Goal: Task Accomplishment & Management: Manage account settings

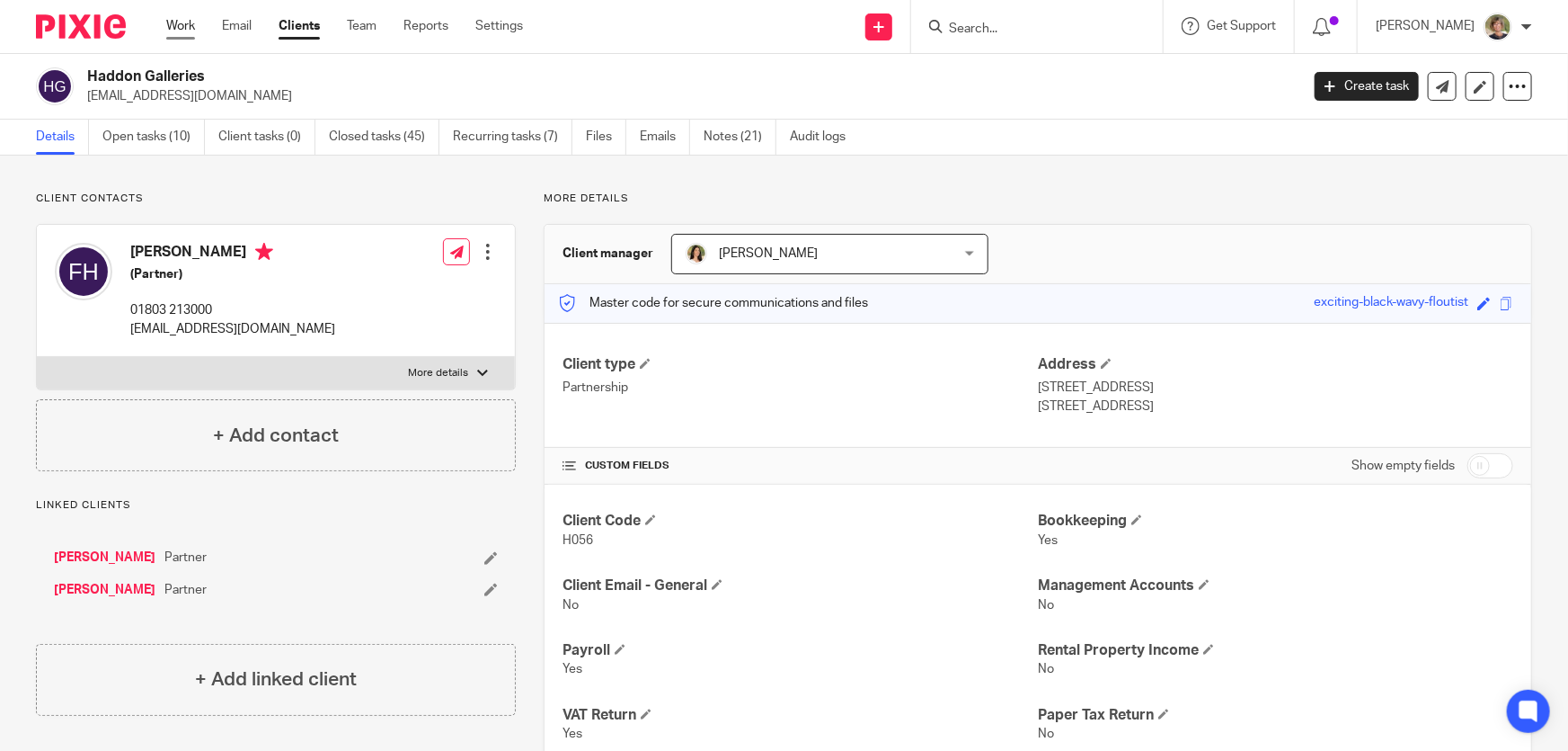
click at [185, 22] on link "Work" at bounding box center [180, 26] width 29 height 18
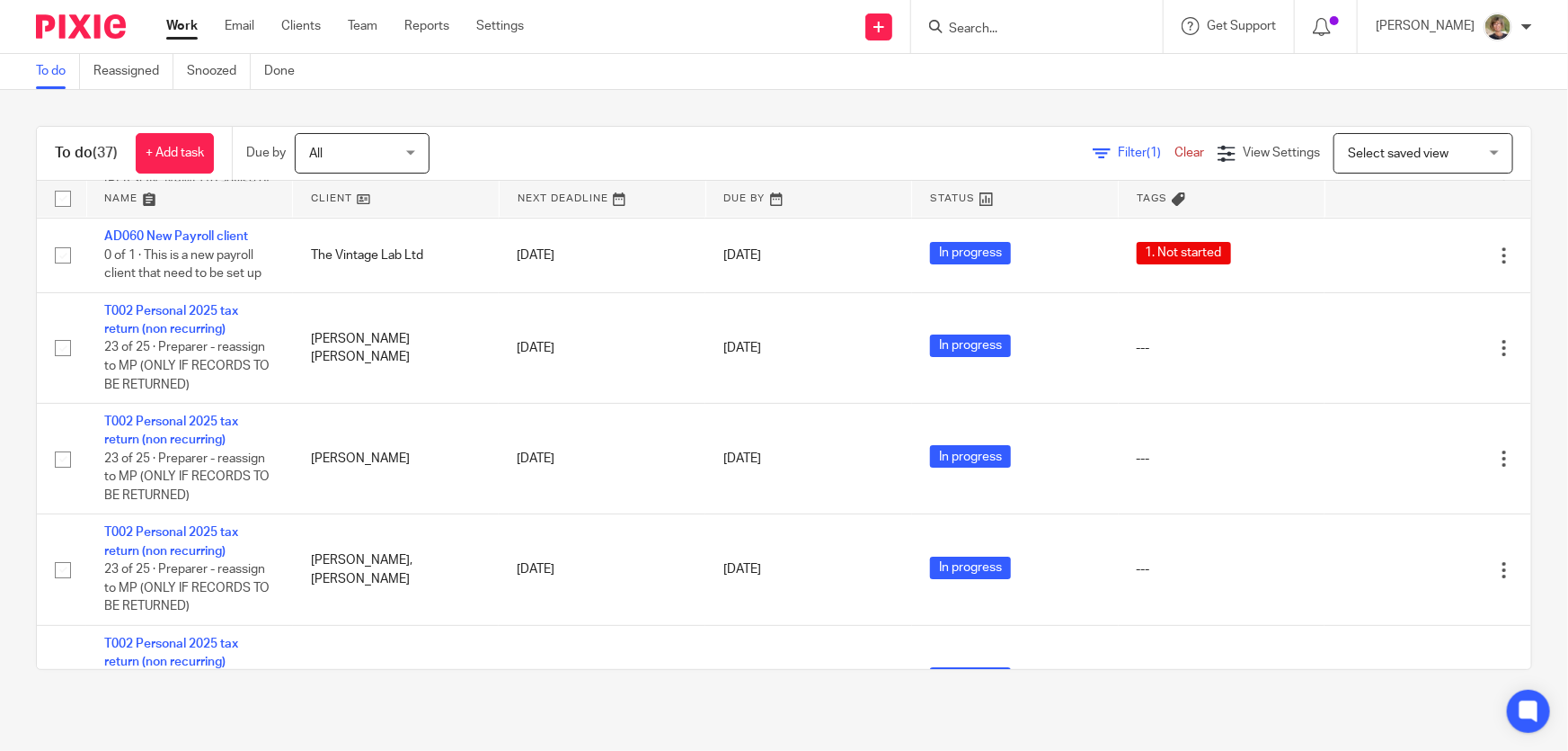
scroll to position [3057, 0]
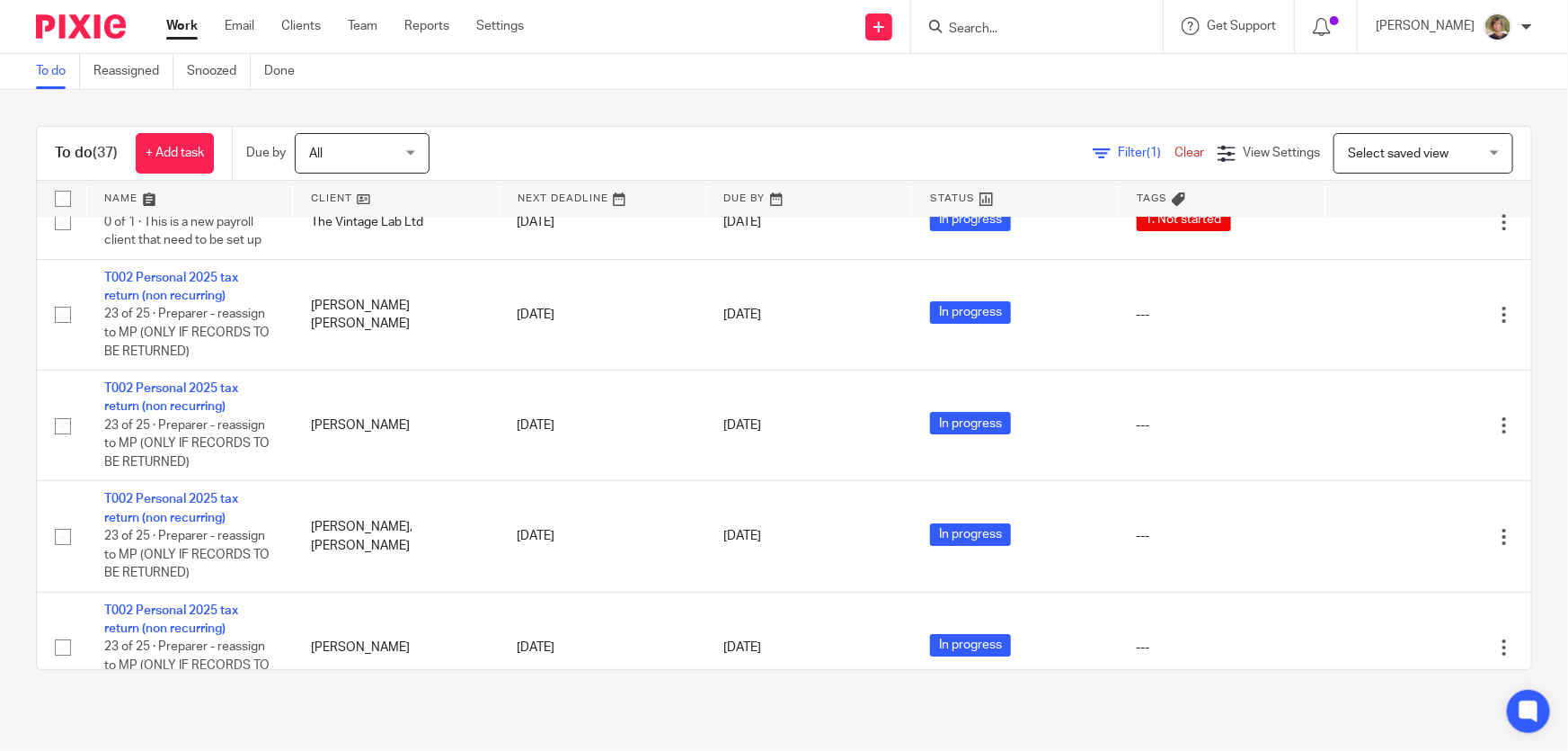
click at [3, 523] on div "To do (37) + Add task Due by All All Today Tomorrow This week Next week This mo…" at bounding box center [784, 398] width 1568 height 616
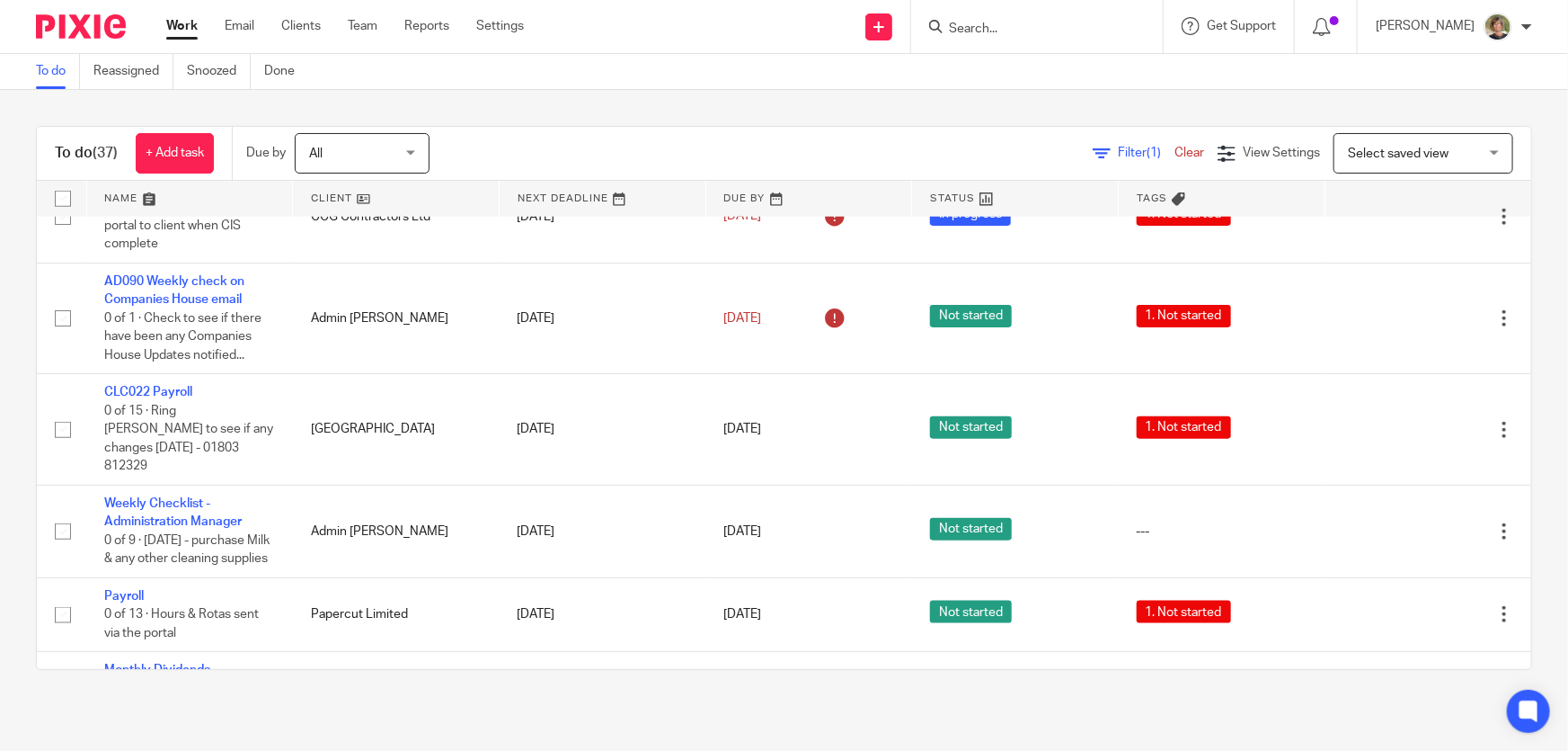
scroll to position [851, 0]
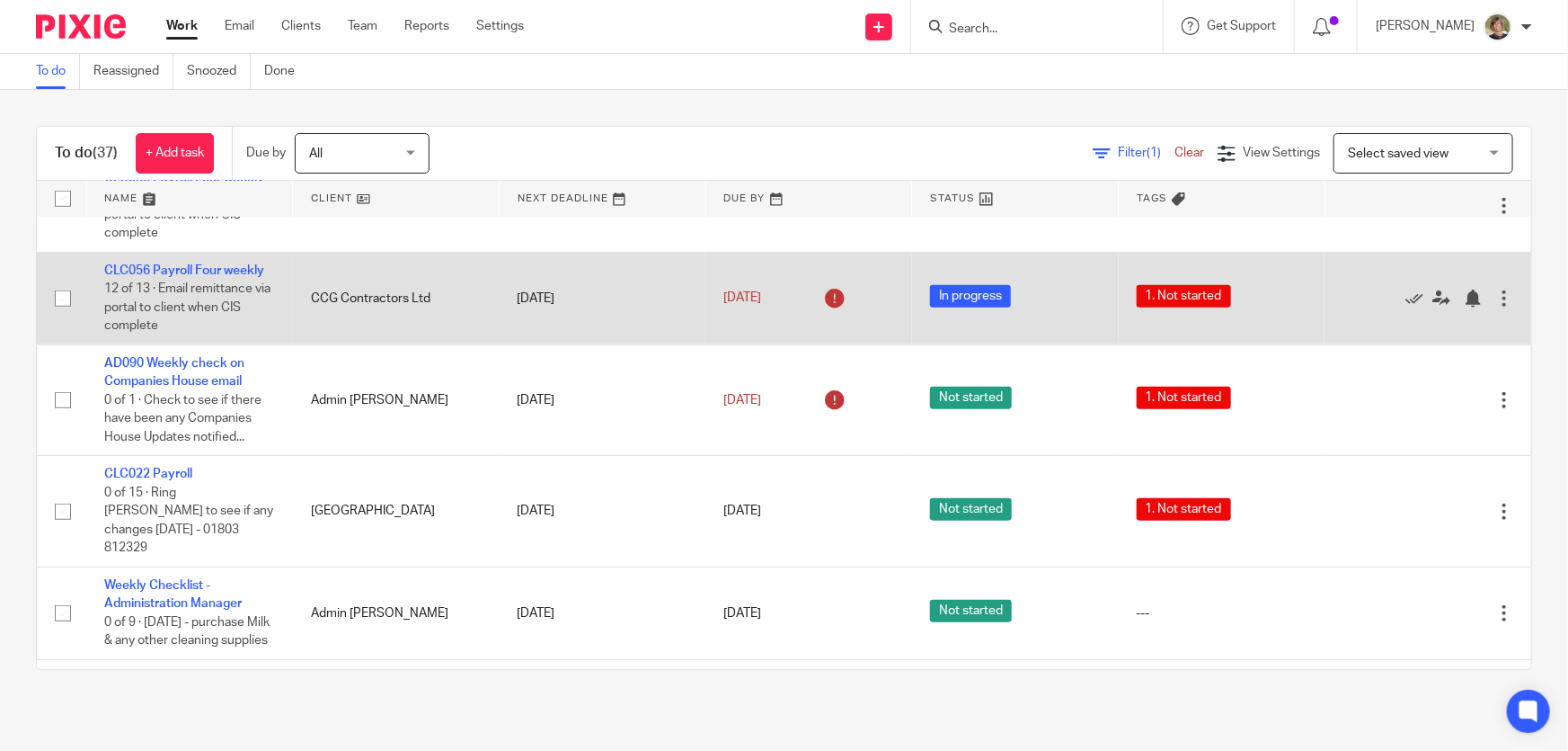
click at [350, 292] on td "CCG Contractors Ltd" at bounding box center [396, 298] width 207 height 92
click at [205, 266] on link "CLC056 Payroll Four weekly" at bounding box center [184, 270] width 160 height 13
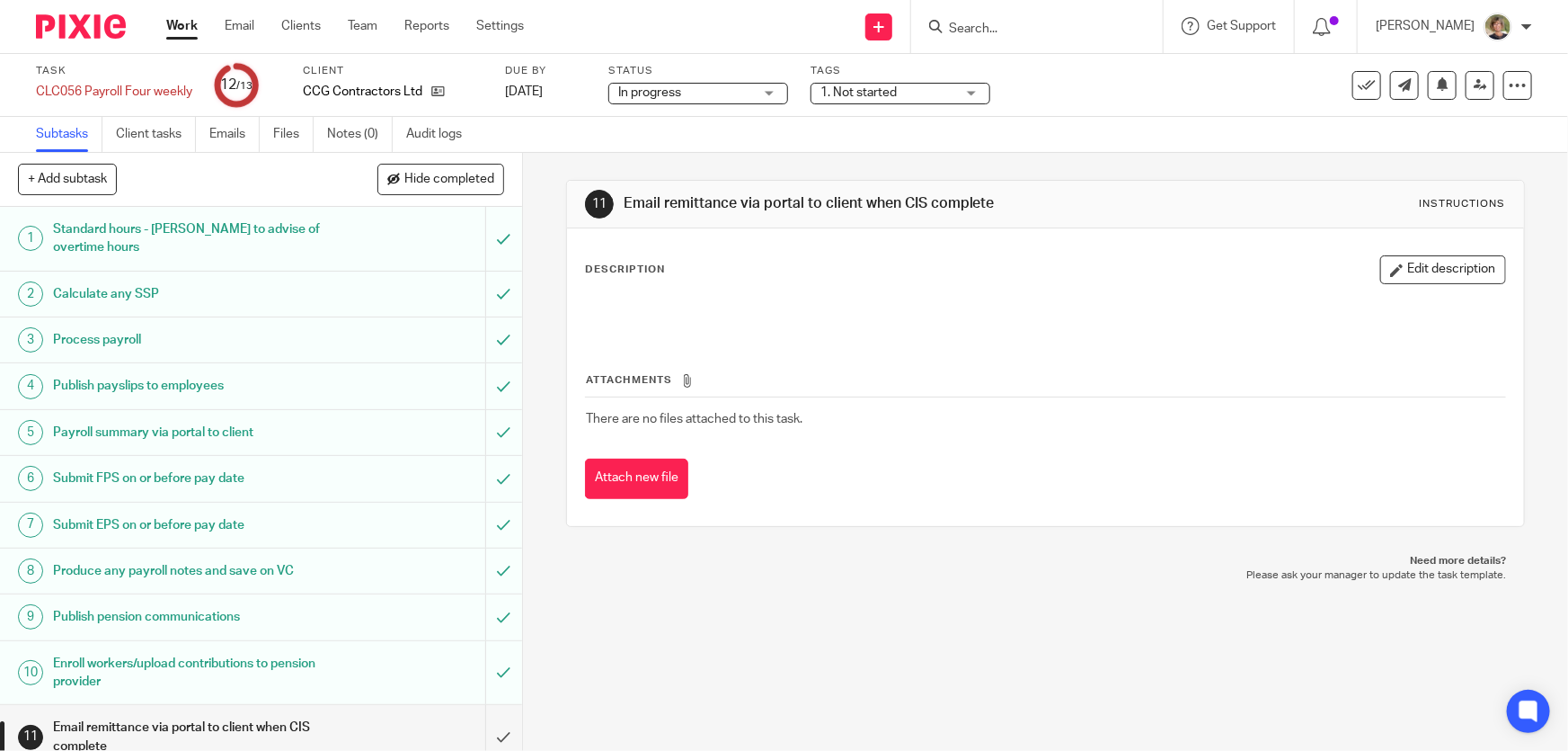
scroll to position [128, 0]
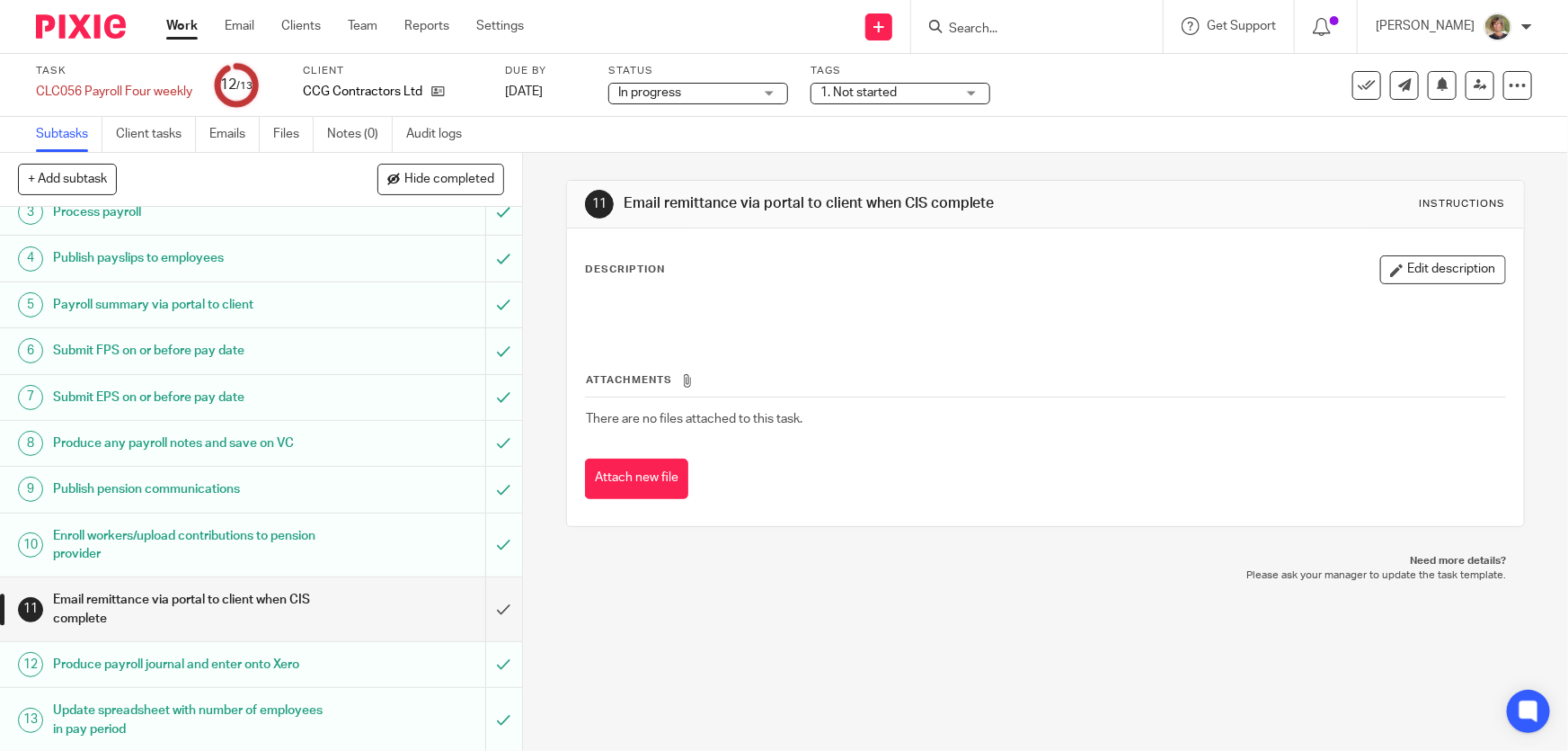
click at [175, 23] on link "Work" at bounding box center [181, 26] width 31 height 18
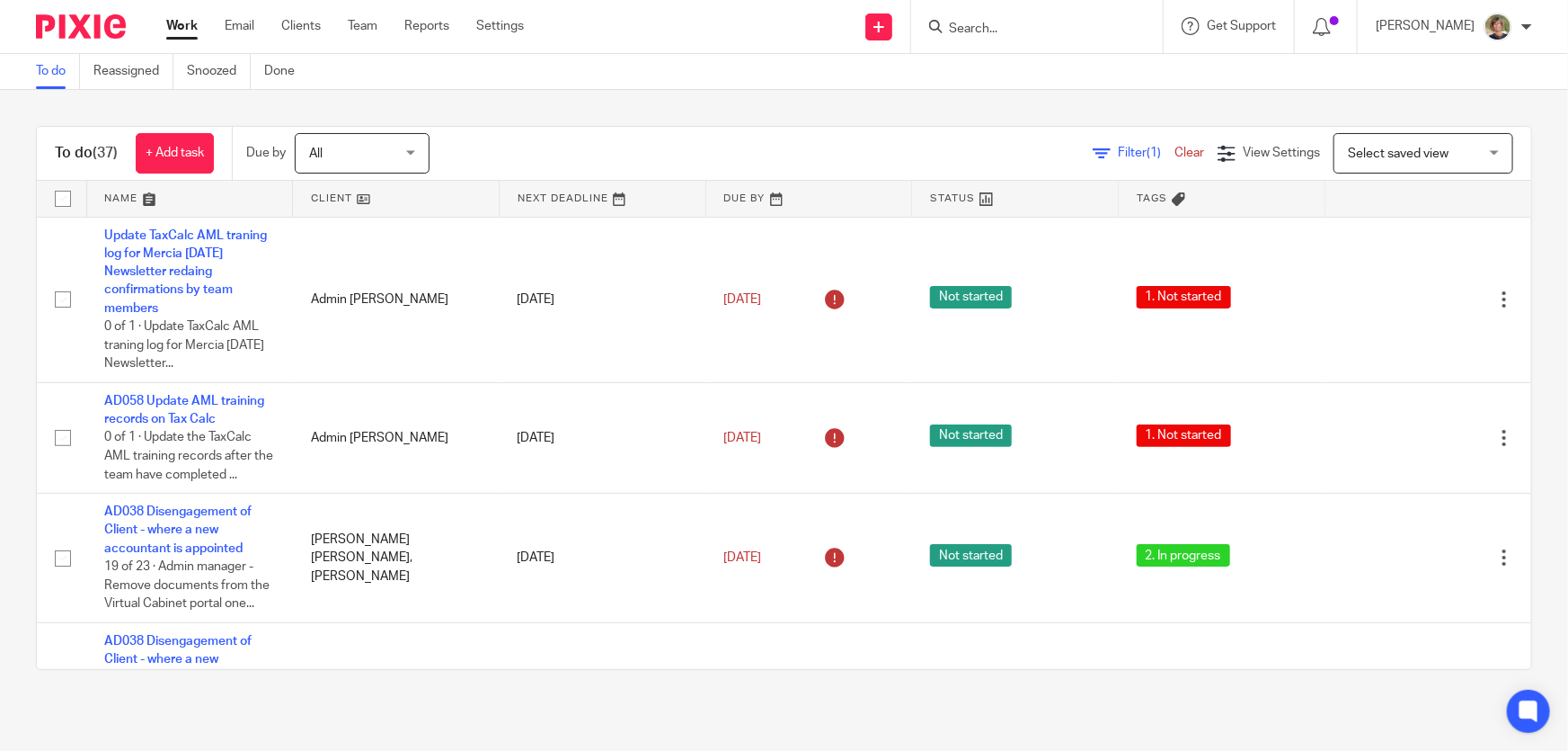
click at [1007, 22] on input "Search" at bounding box center [1028, 29] width 162 height 16
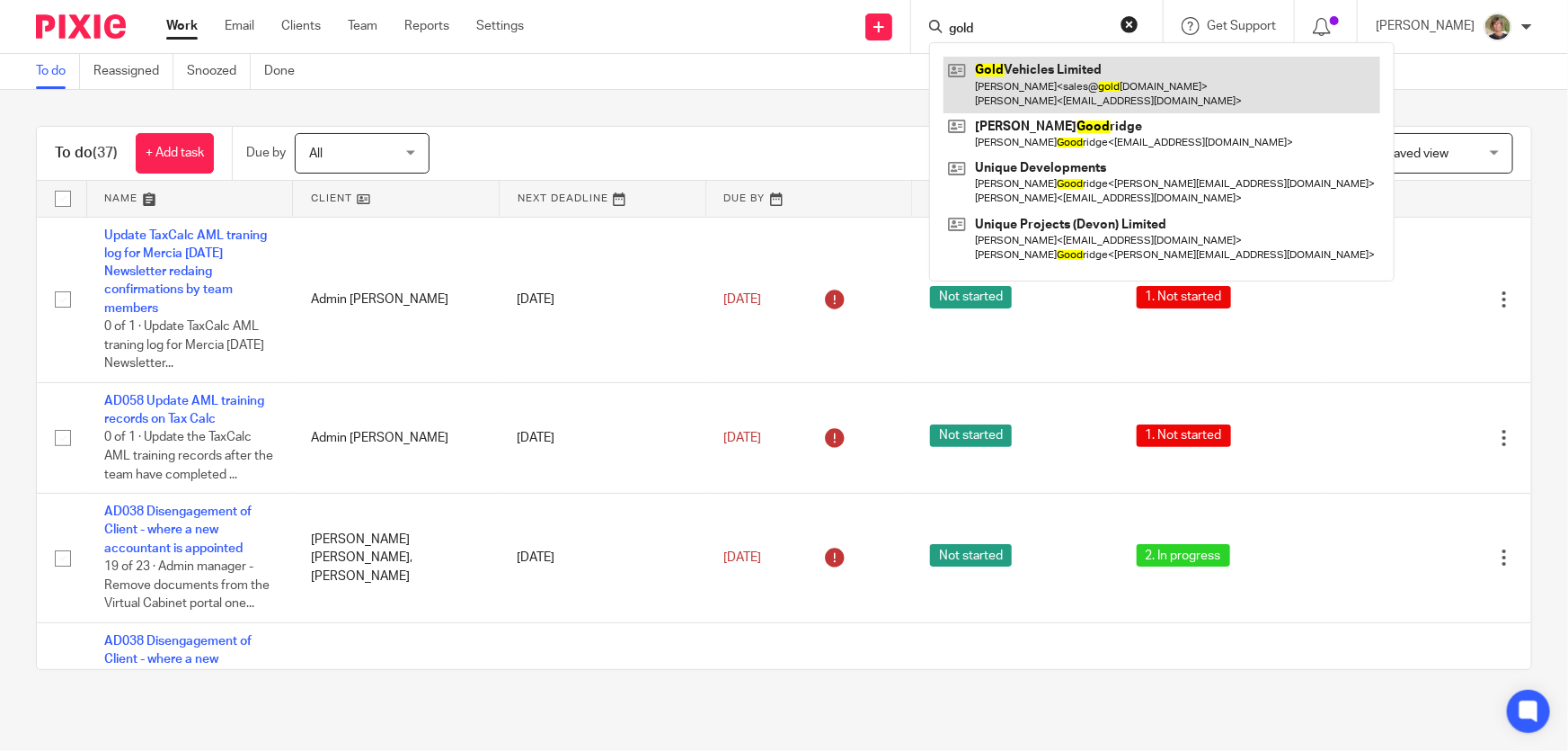
type input "gold"
click at [1027, 81] on link at bounding box center [1162, 83] width 436 height 55
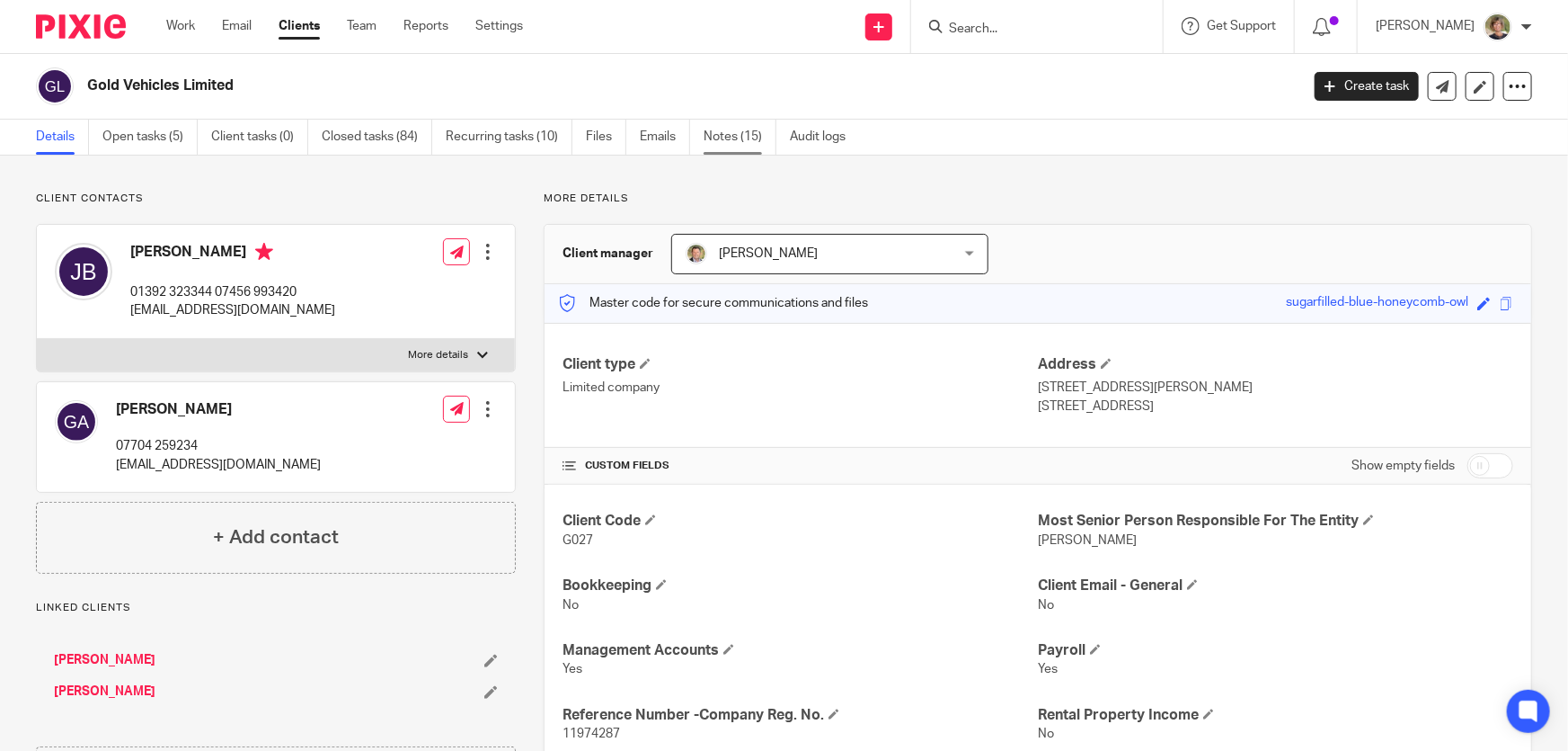
click at [723, 131] on link "Notes (15)" at bounding box center [740, 137] width 73 height 35
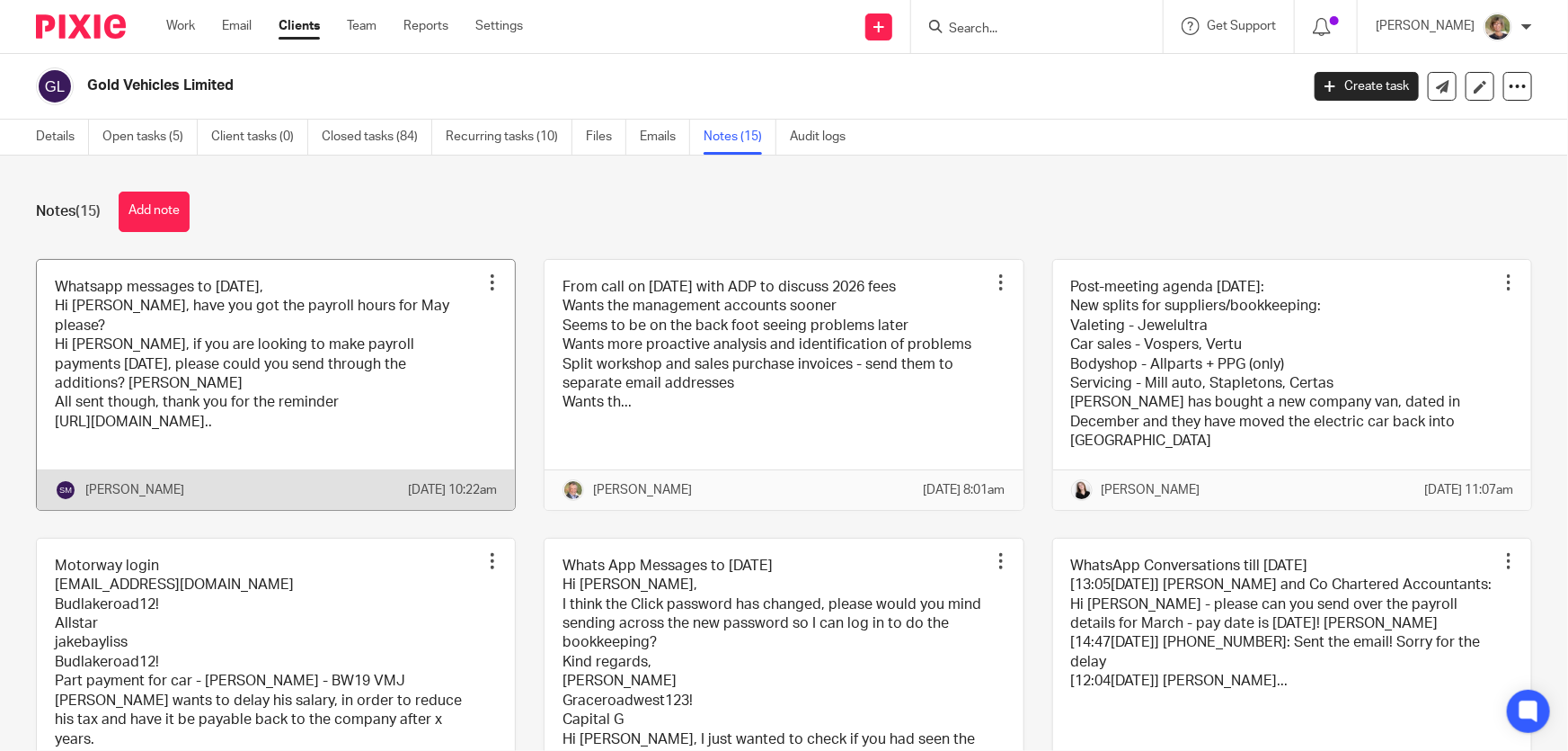
click at [177, 429] on link at bounding box center [275, 385] width 478 height 250
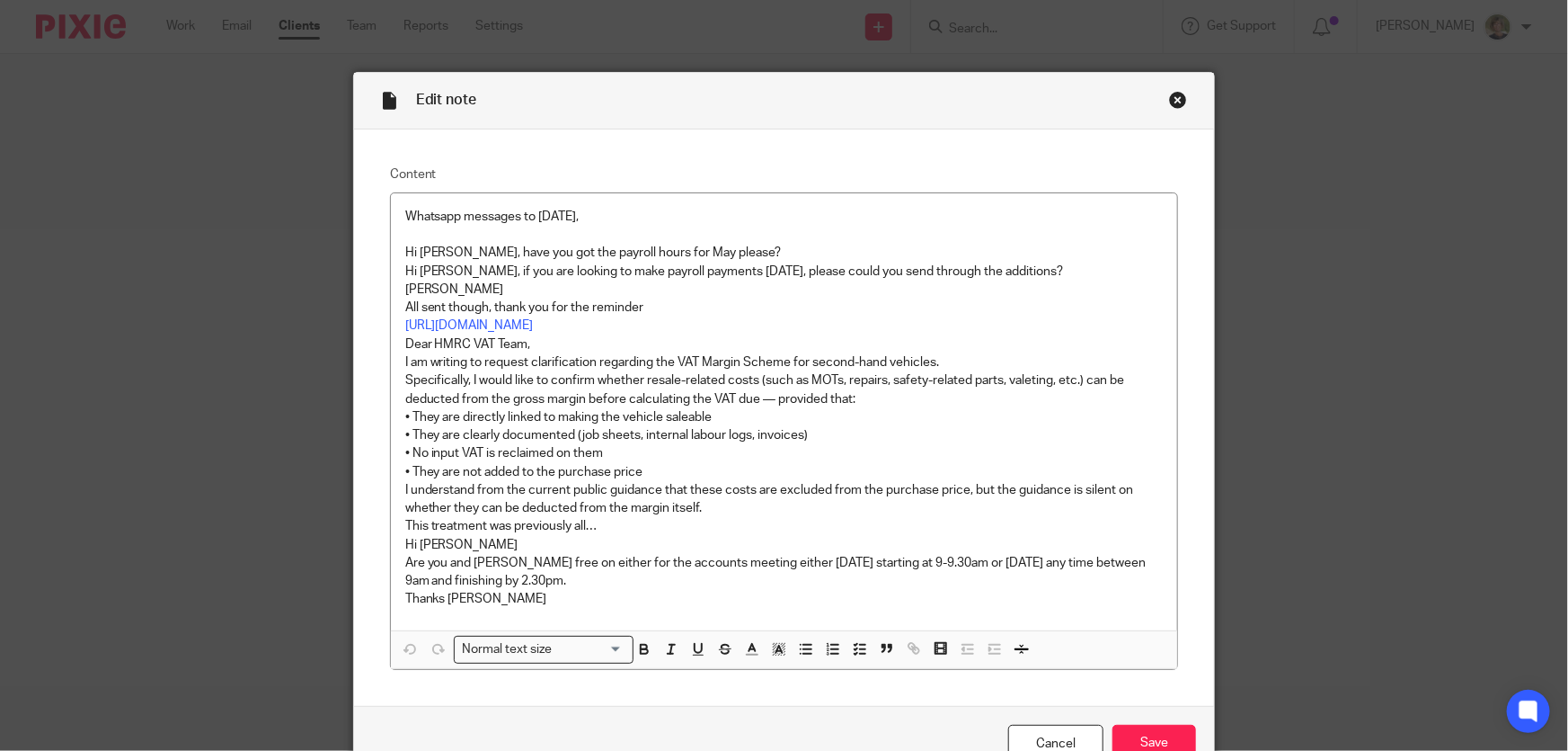
click at [1179, 88] on div "Edit note" at bounding box center [784, 101] width 861 height 56
click at [1170, 98] on div "Close this dialog window" at bounding box center [1178, 100] width 18 height 18
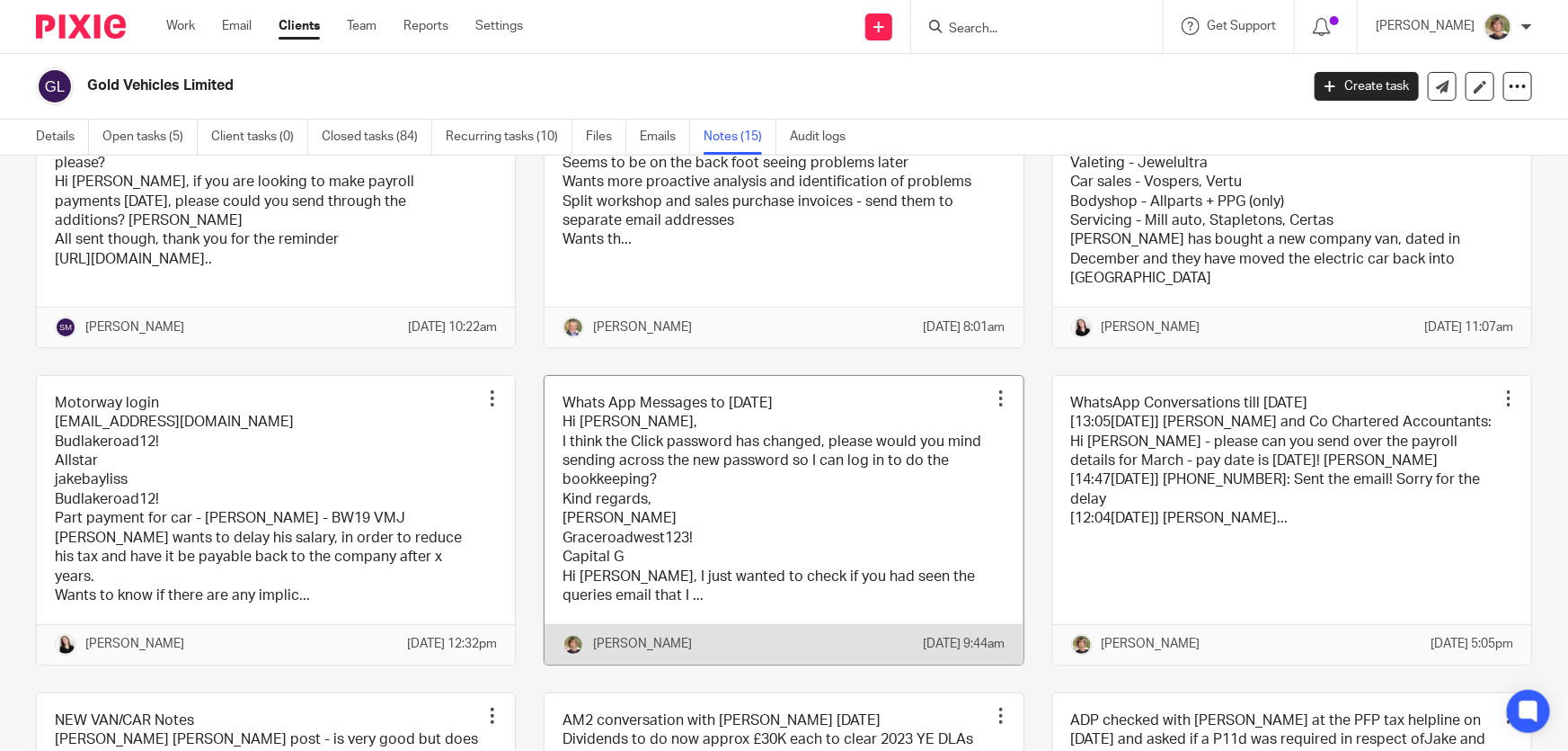
scroll to position [245, 0]
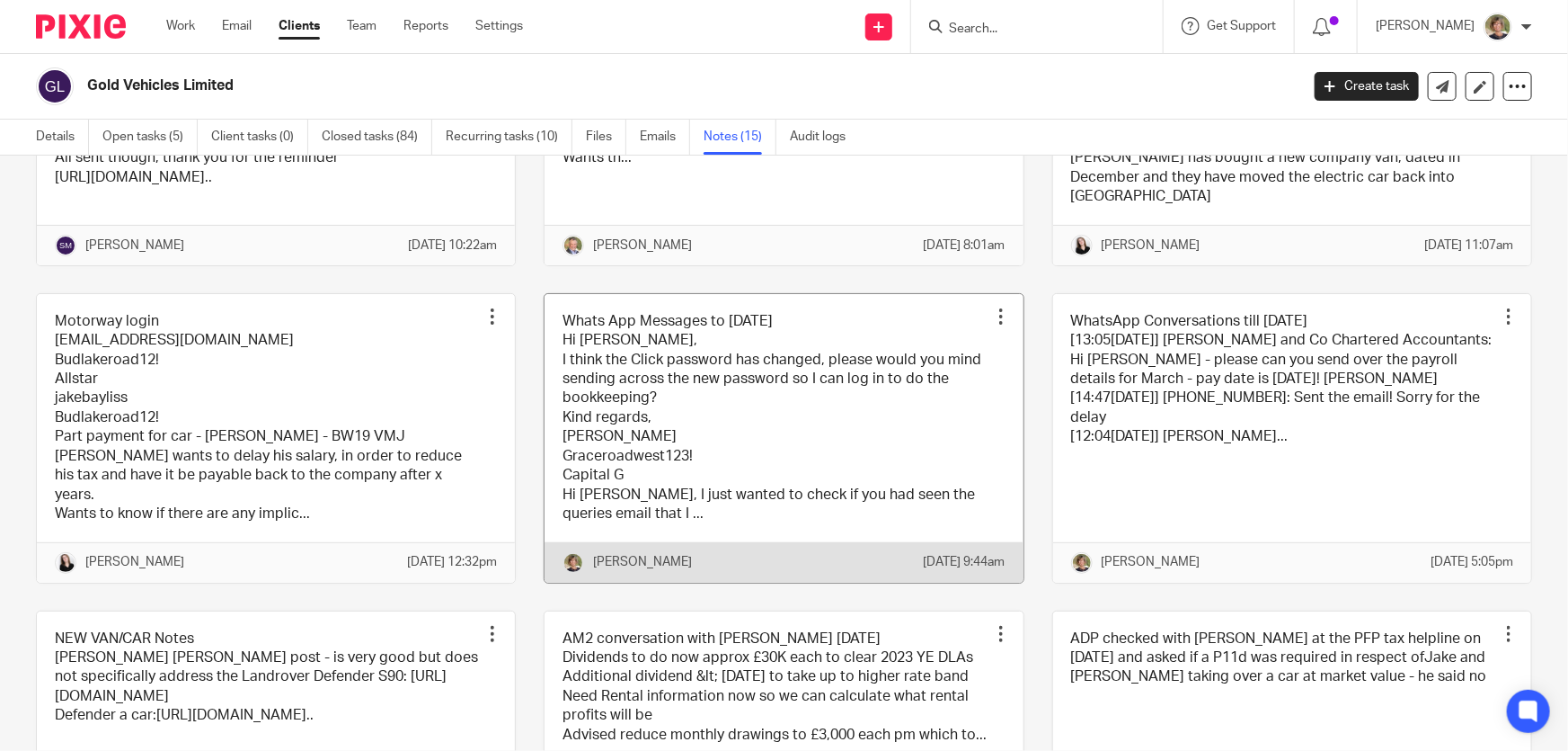
click at [893, 429] on link at bounding box center [784, 439] width 478 height 289
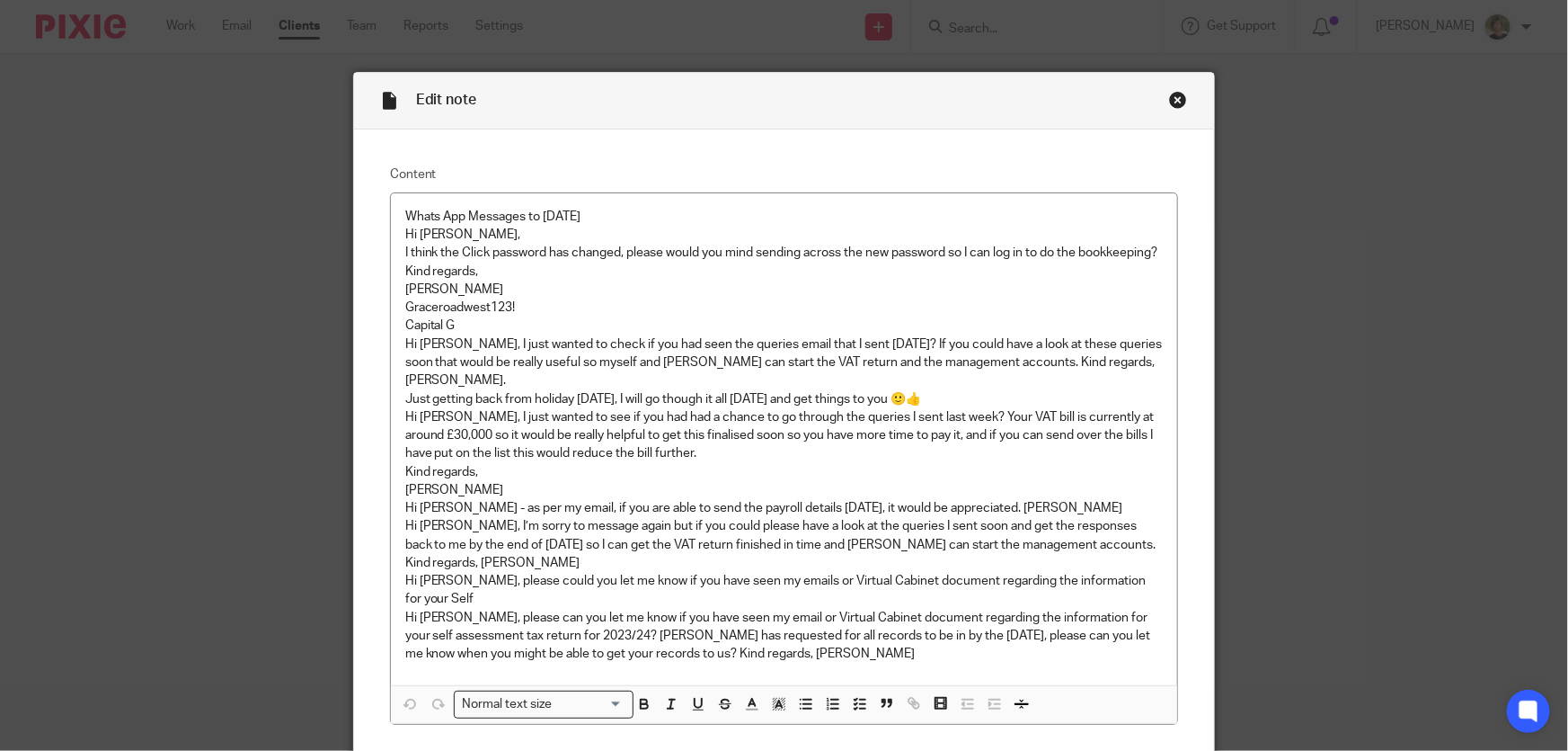
click at [1169, 98] on div "Close this dialog window" at bounding box center [1178, 100] width 18 height 18
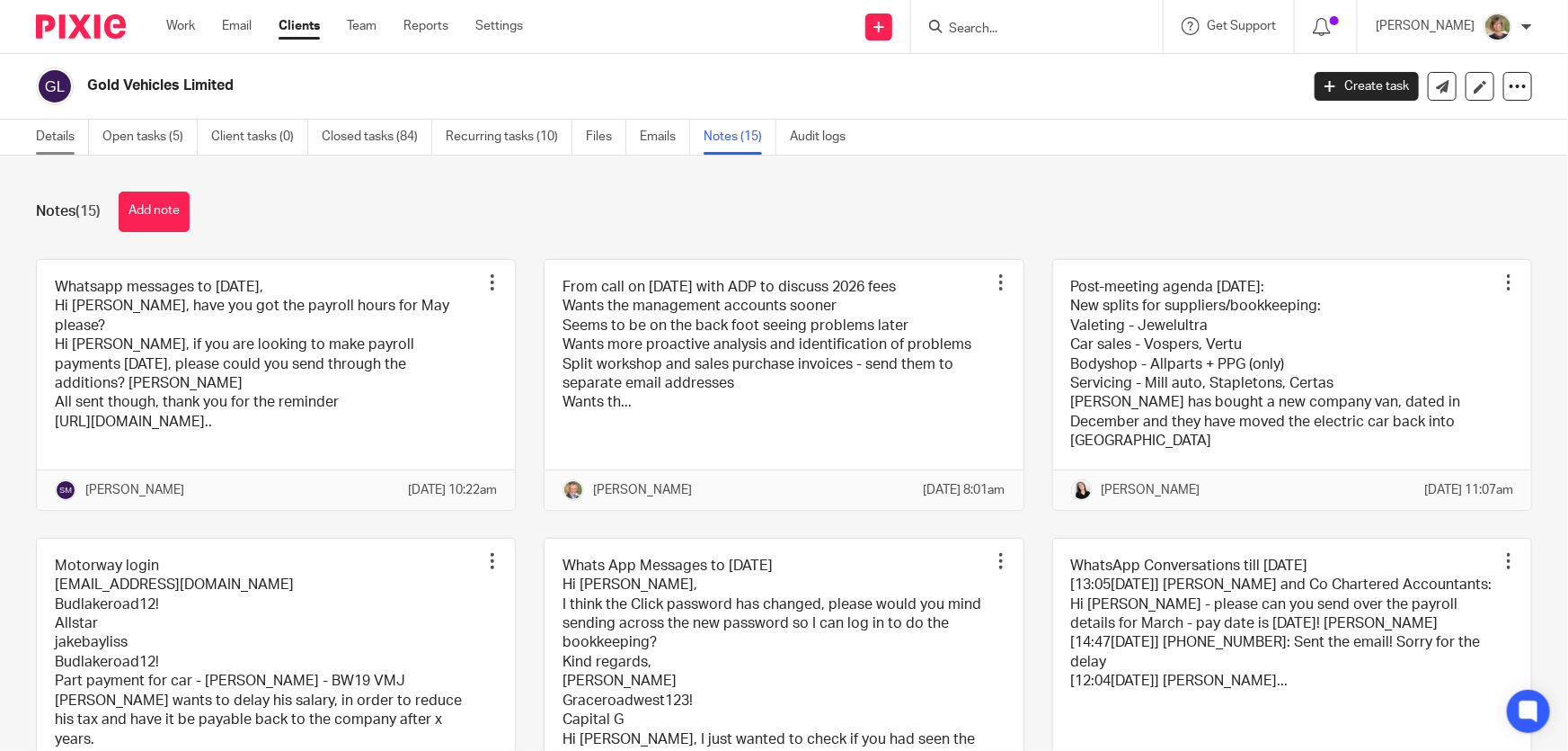
click at [52, 135] on link "Details" at bounding box center [62, 137] width 53 height 35
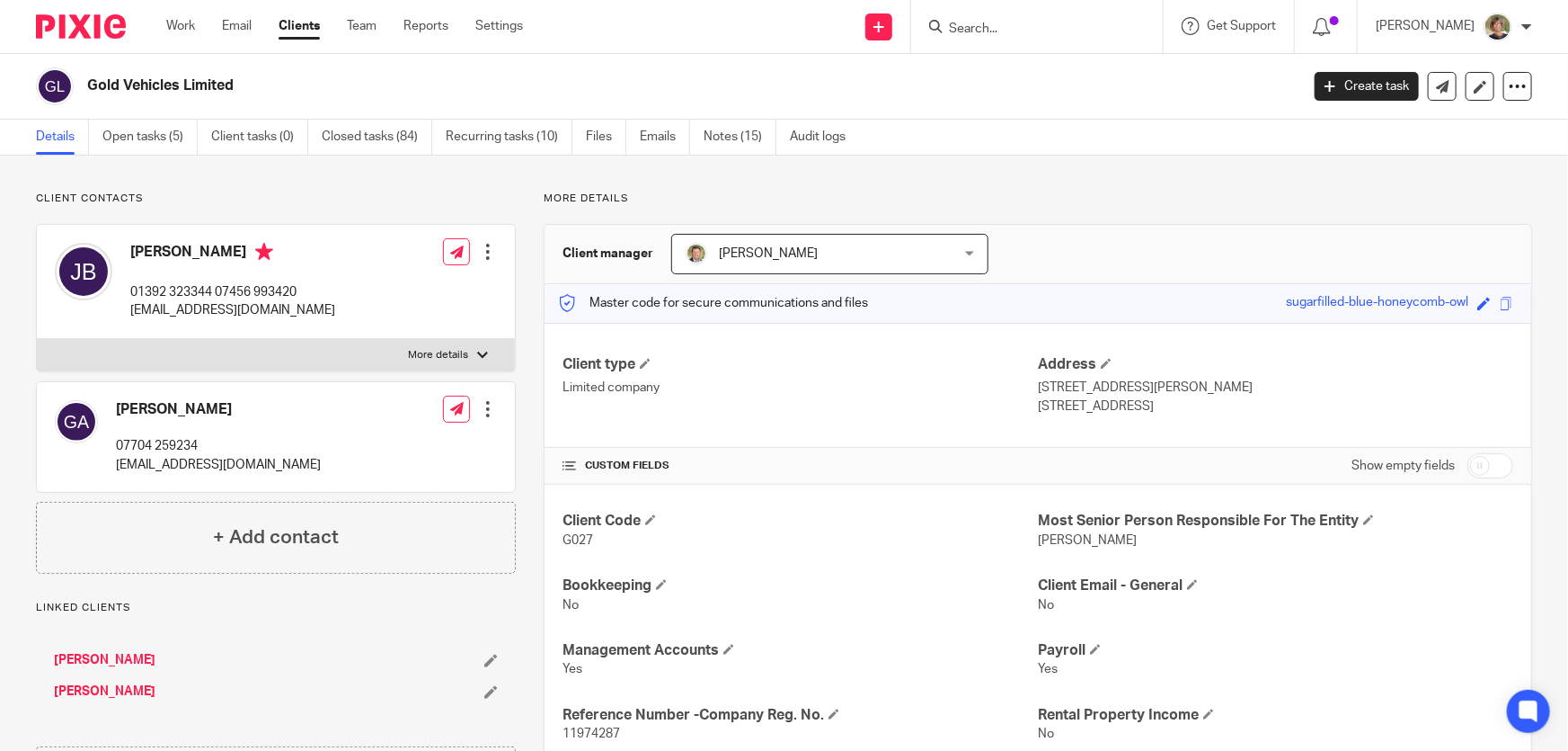
click at [1053, 32] on input "Search" at bounding box center [1028, 29] width 162 height 16
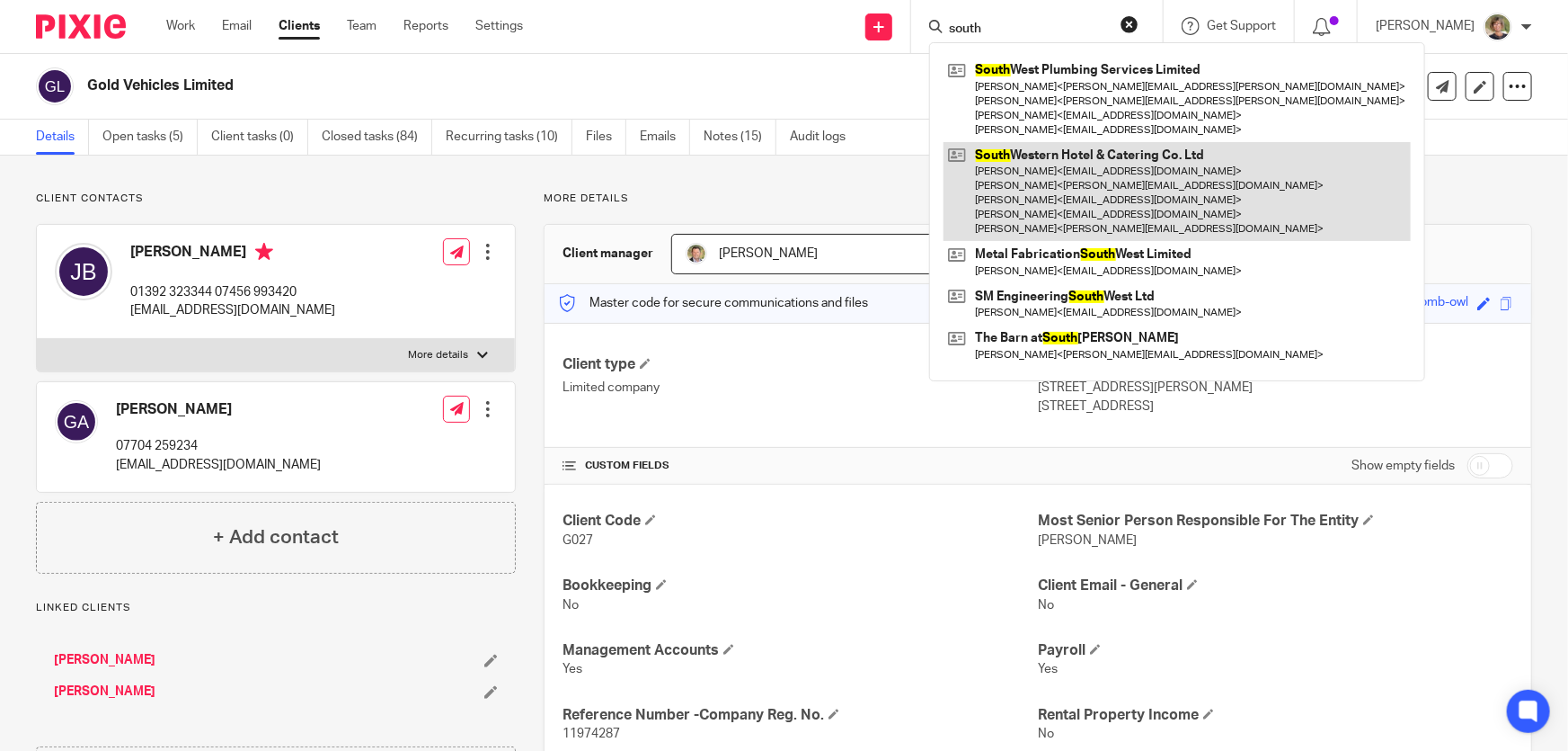
type input "south"
click at [1099, 160] on link at bounding box center [1177, 191] width 467 height 100
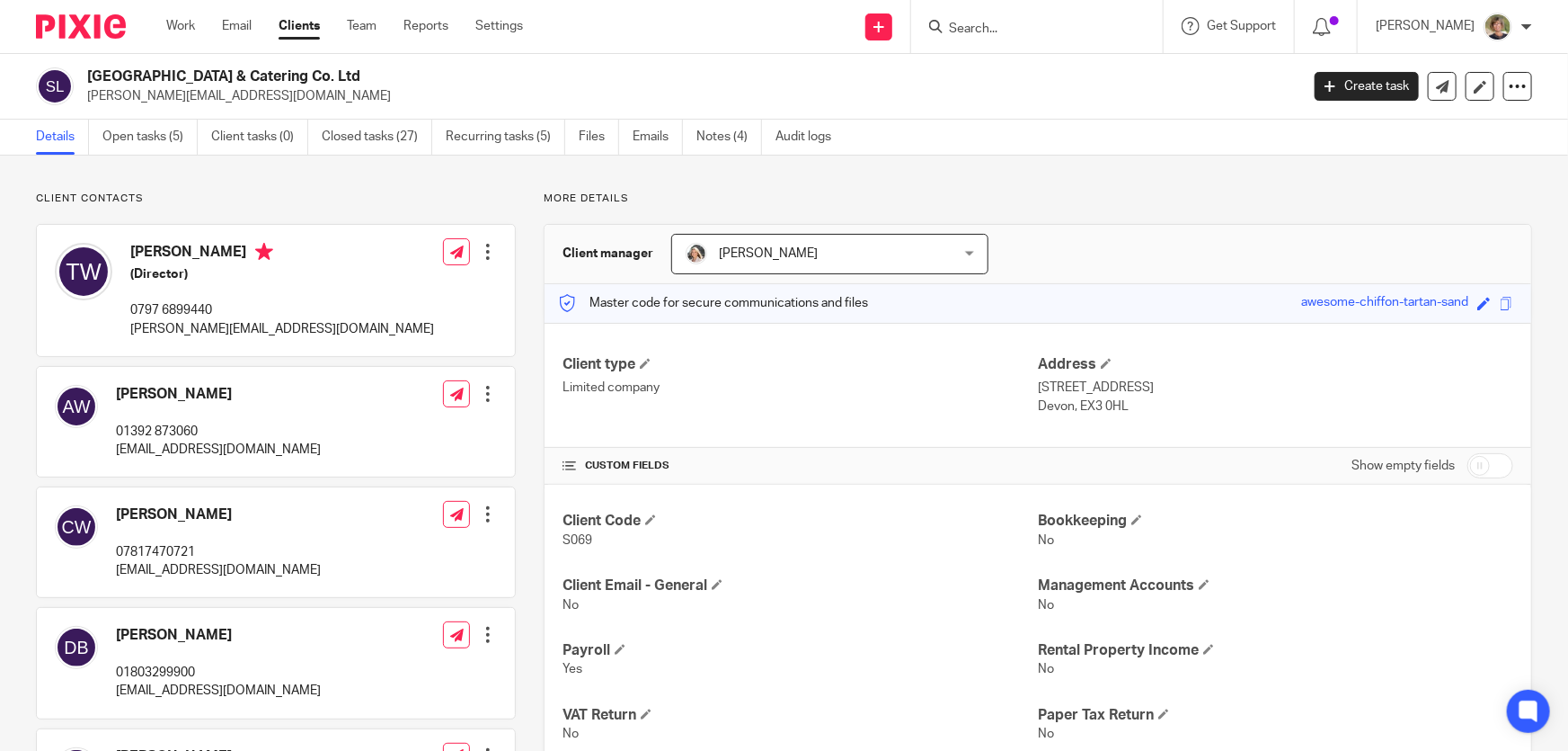
click at [197, 387] on h4 "[PERSON_NAME]" at bounding box center [218, 394] width 205 height 18
click at [243, 399] on h4 "[PERSON_NAME]" at bounding box center [218, 394] width 205 height 18
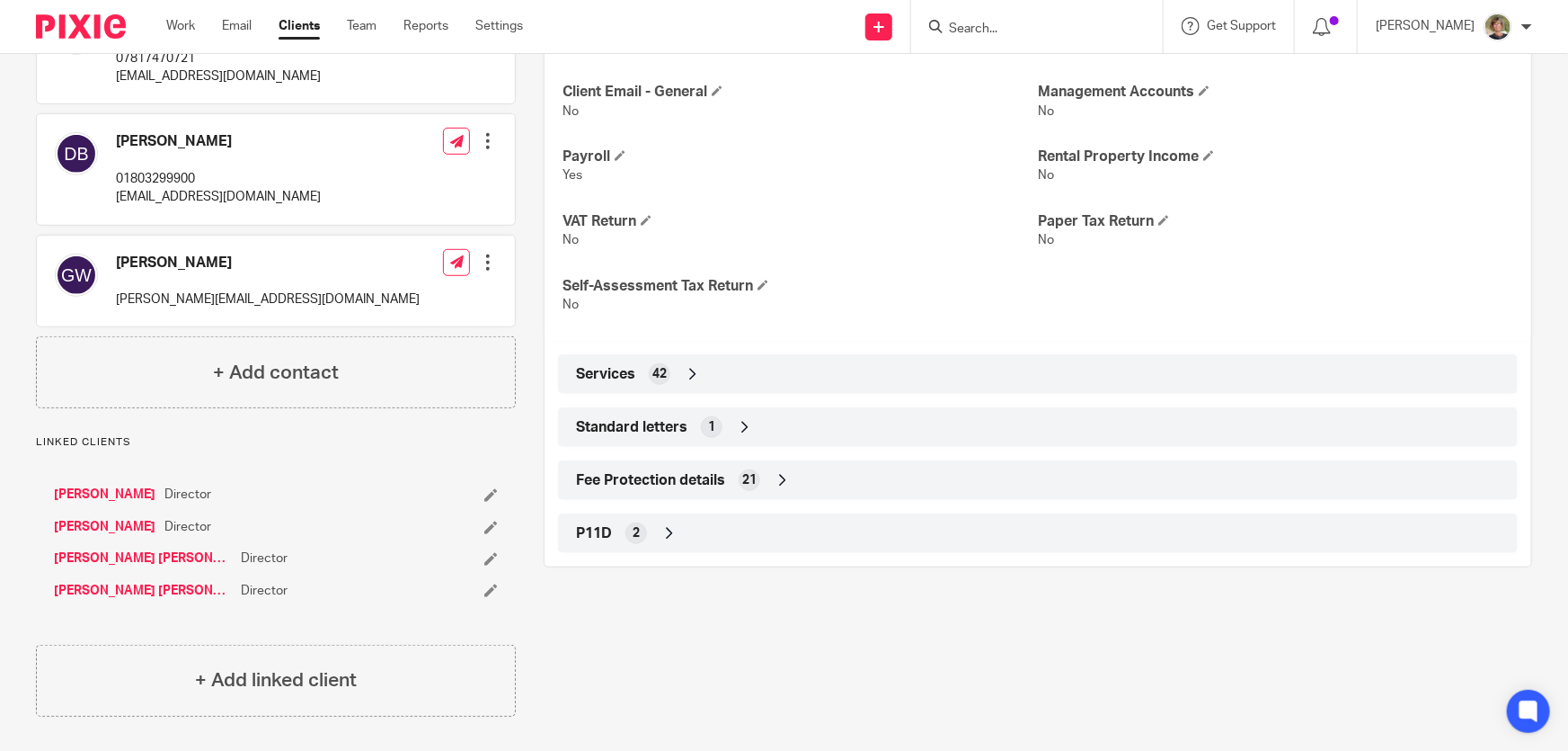
scroll to position [3, 0]
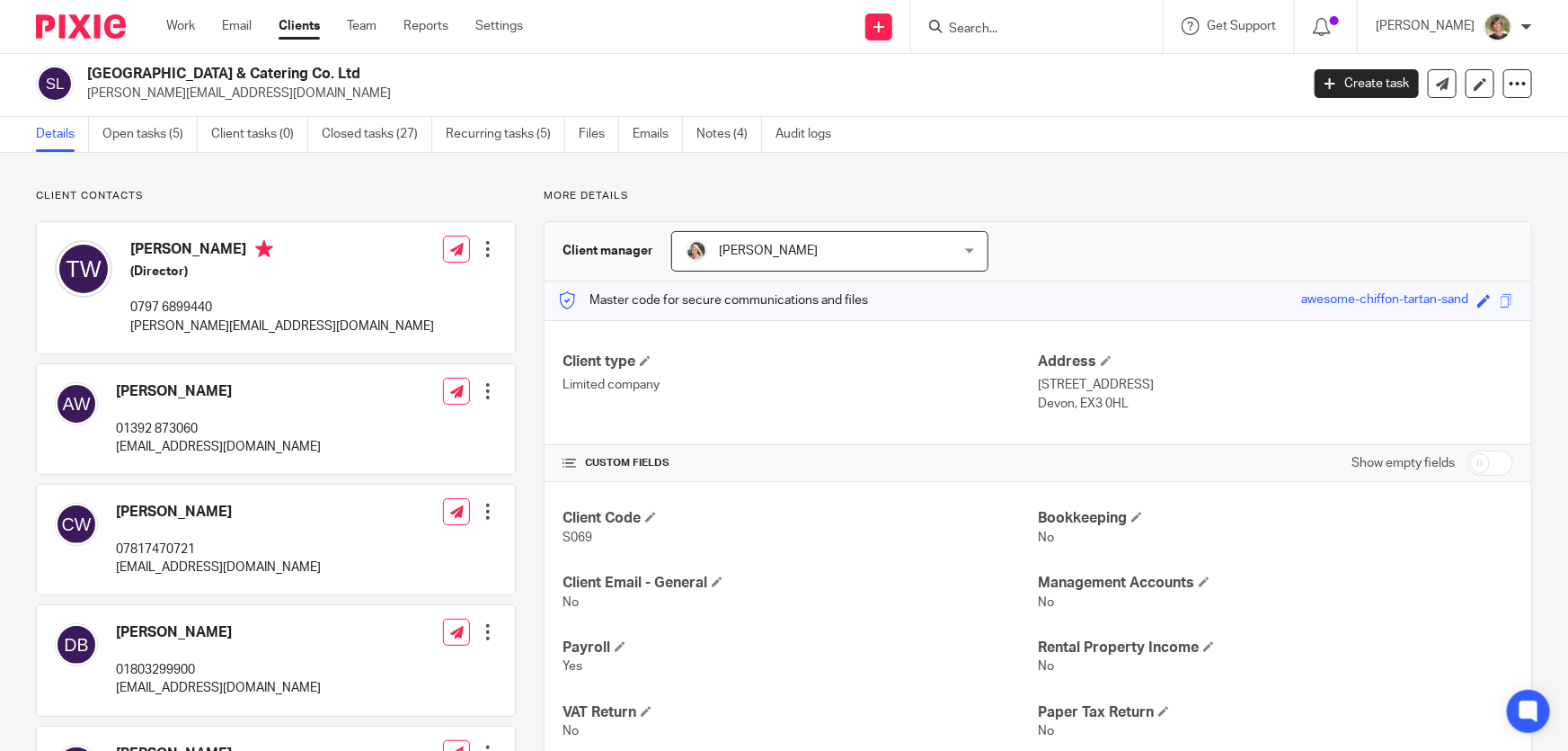
click at [479, 391] on div at bounding box center [488, 391] width 18 height 18
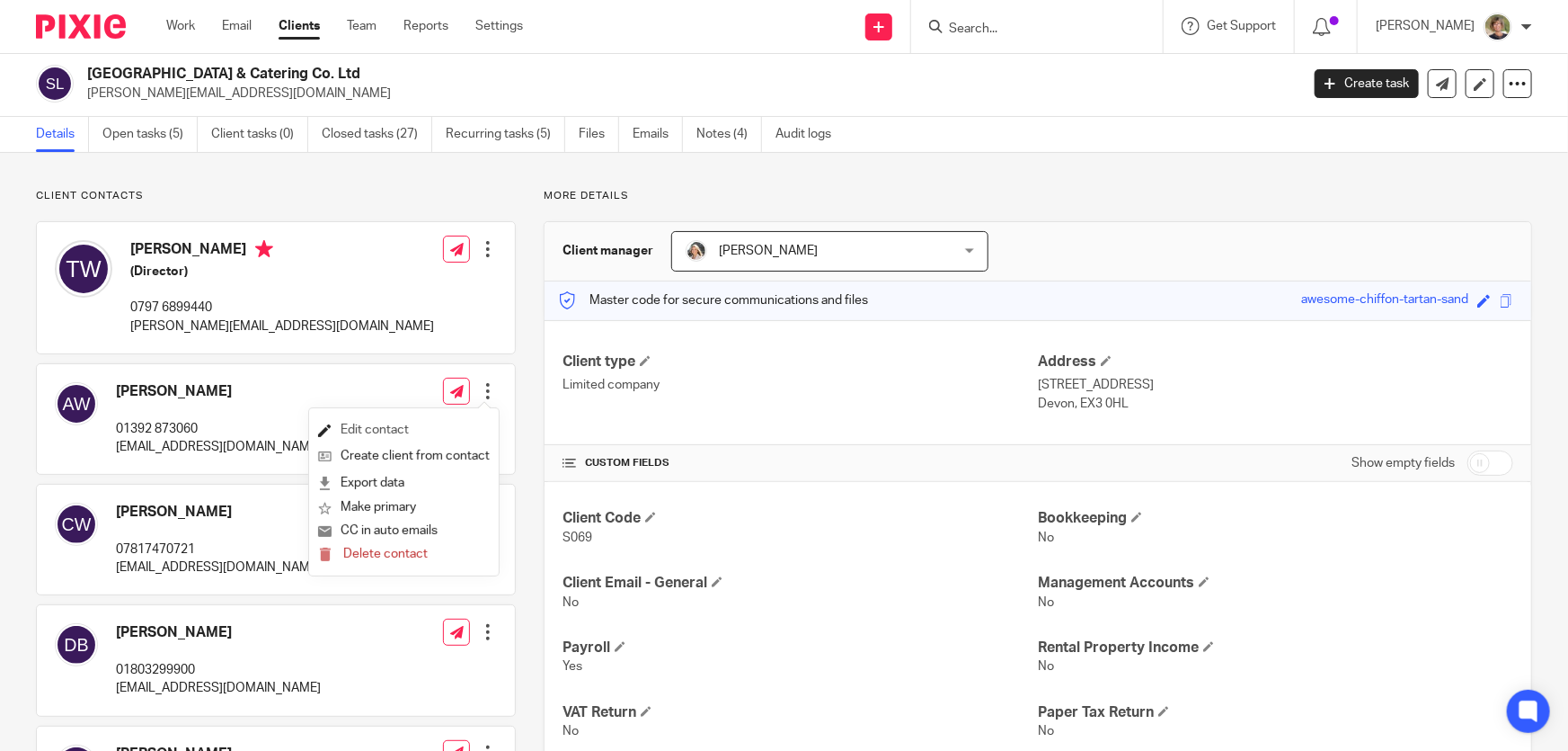
click at [390, 424] on link "Edit contact" at bounding box center [403, 430] width 172 height 26
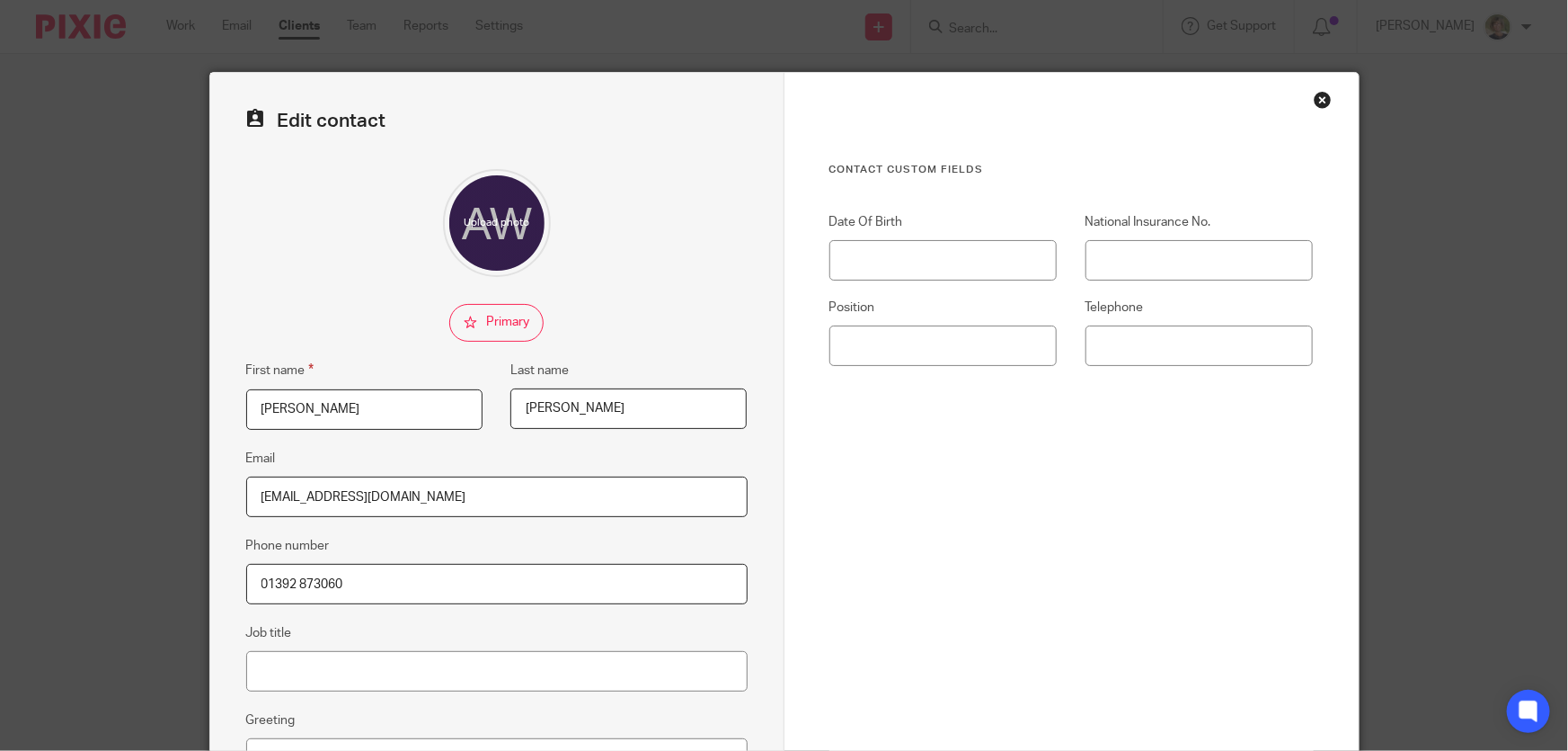
scroll to position [270, 0]
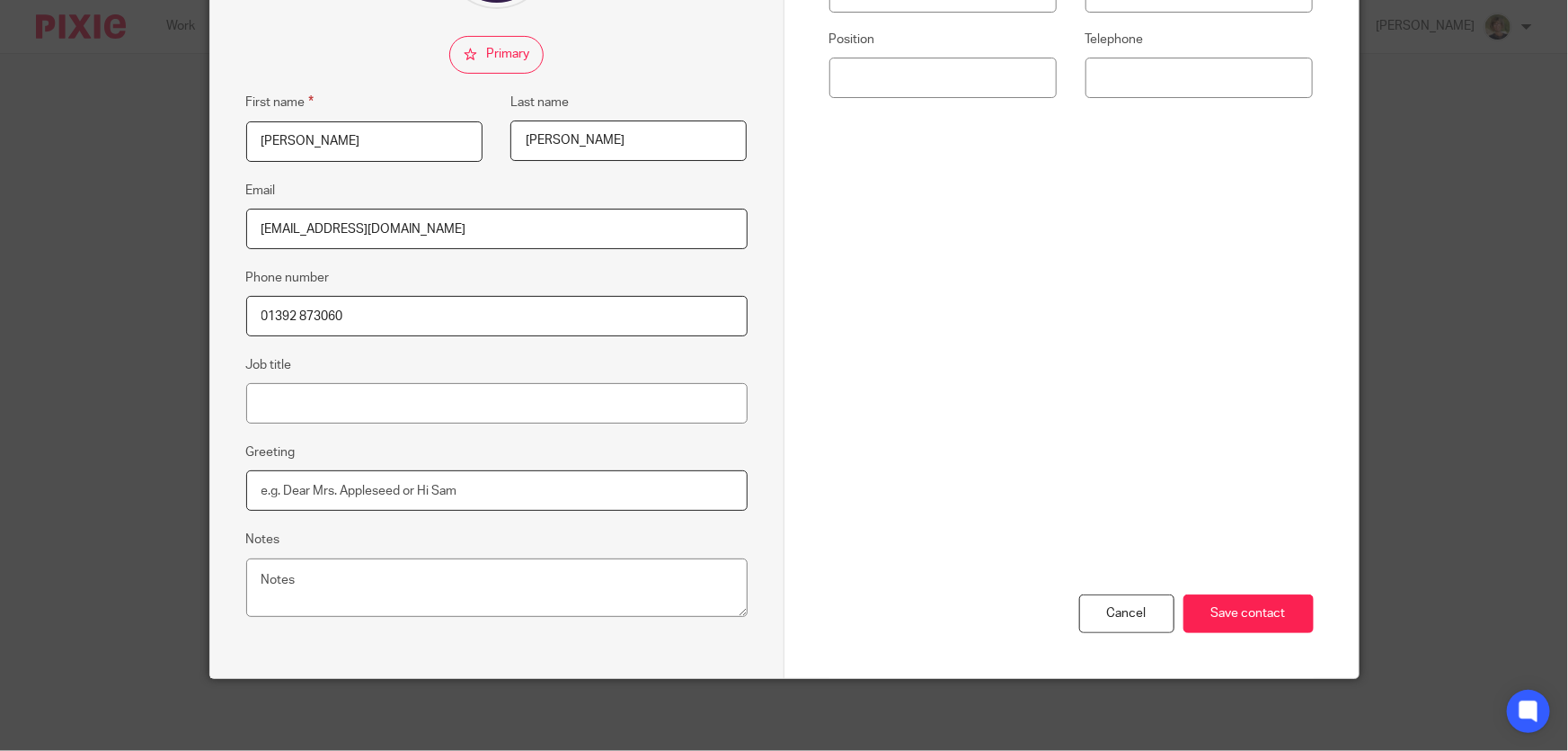
click at [509, 493] on input "Greeting" at bounding box center [496, 491] width 501 height 41
type input "Amelia"
click at [1249, 611] on input "Save contact" at bounding box center [1249, 614] width 130 height 39
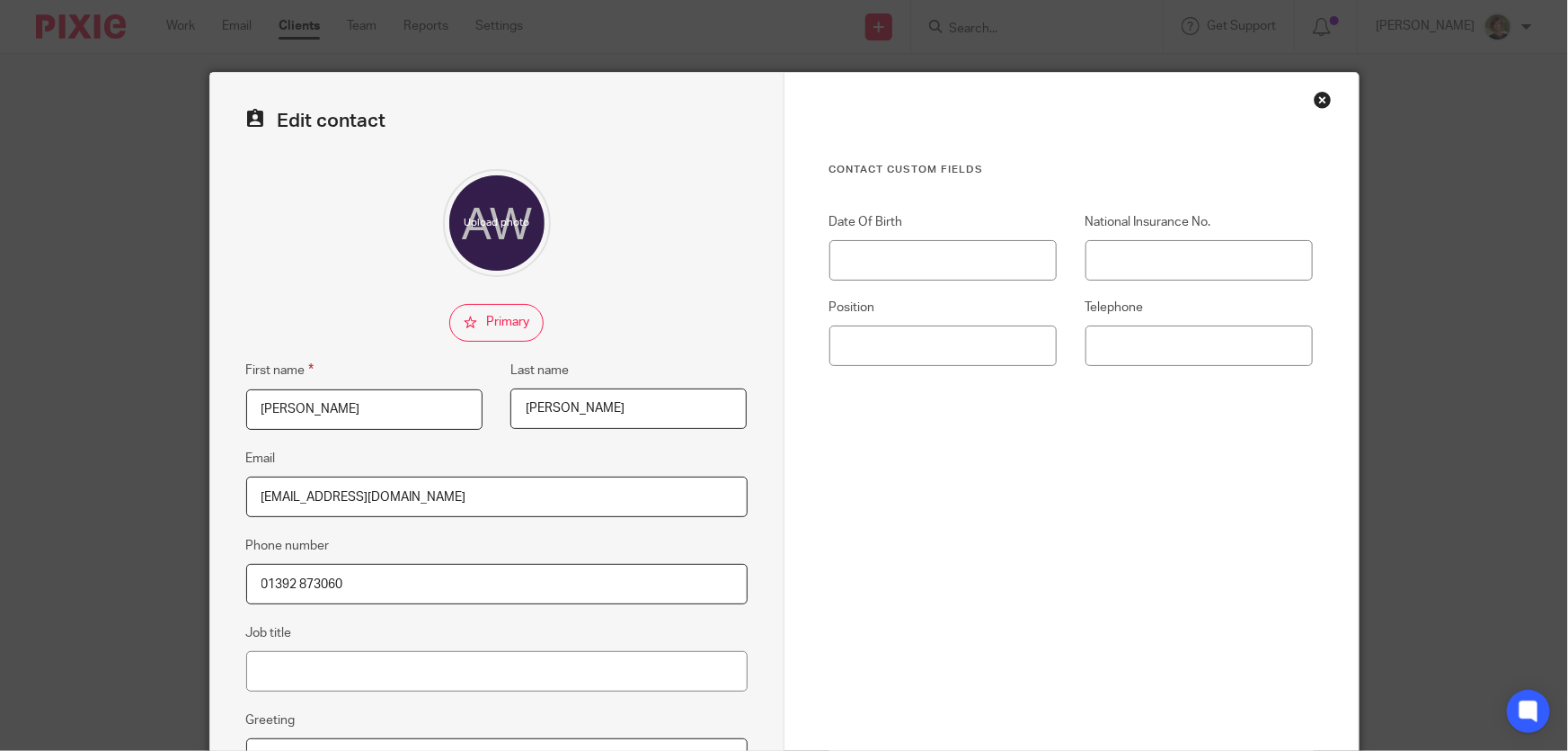
click at [1314, 99] on div "Close this dialog window" at bounding box center [1323, 100] width 18 height 18
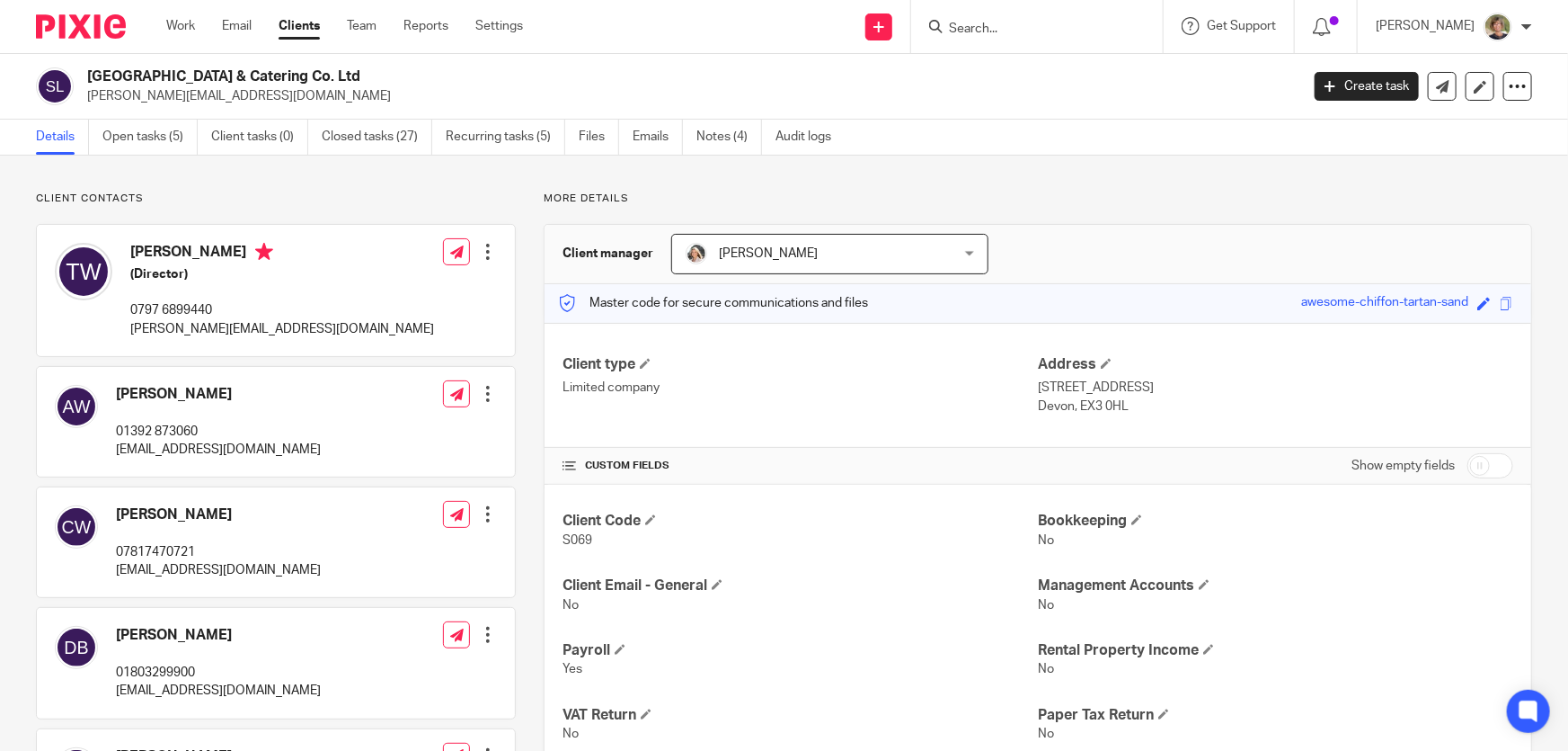
scroll to position [245, 0]
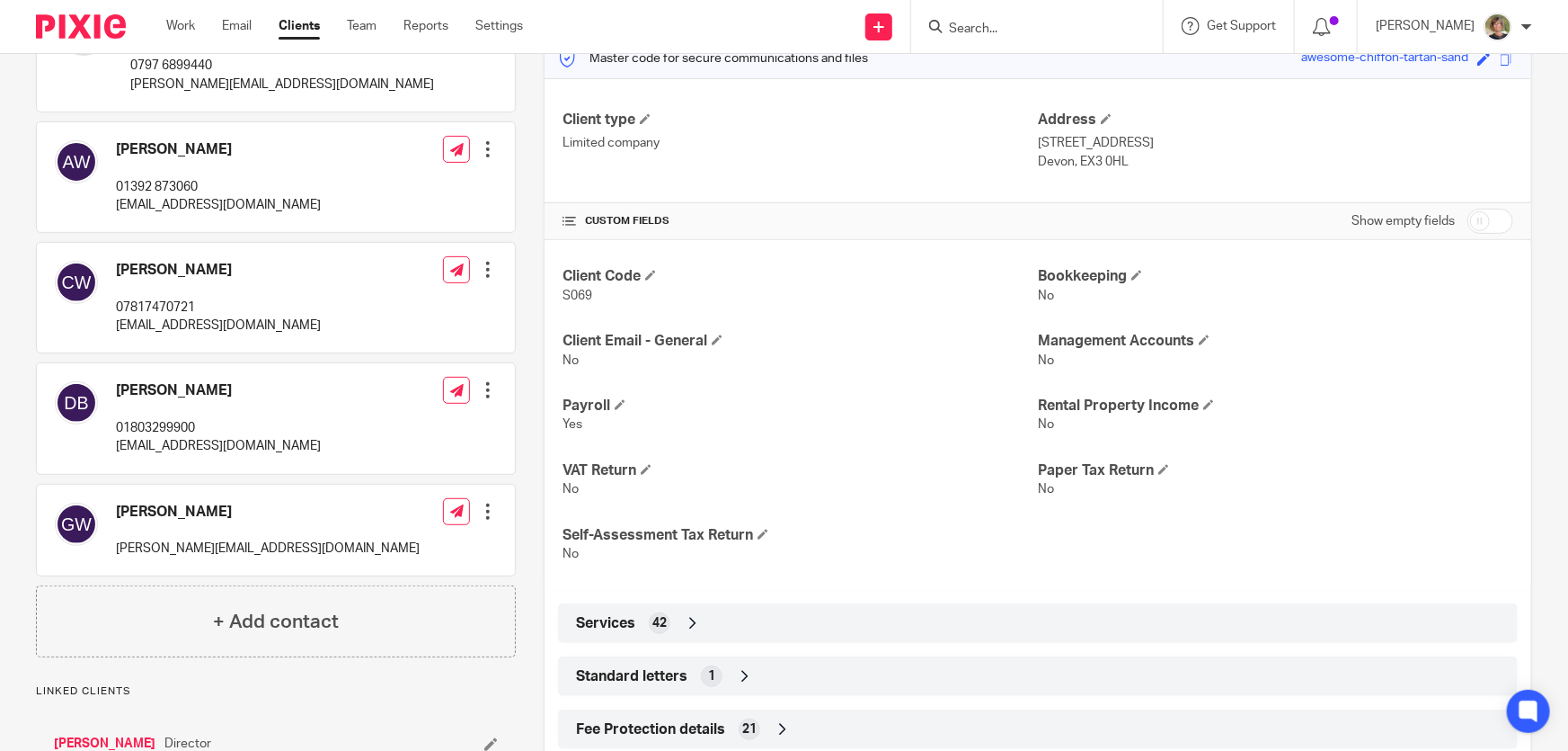
click at [1062, 43] on div at bounding box center [1038, 26] width 252 height 53
click at [1065, 34] on input "Search" at bounding box center [1028, 29] width 162 height 16
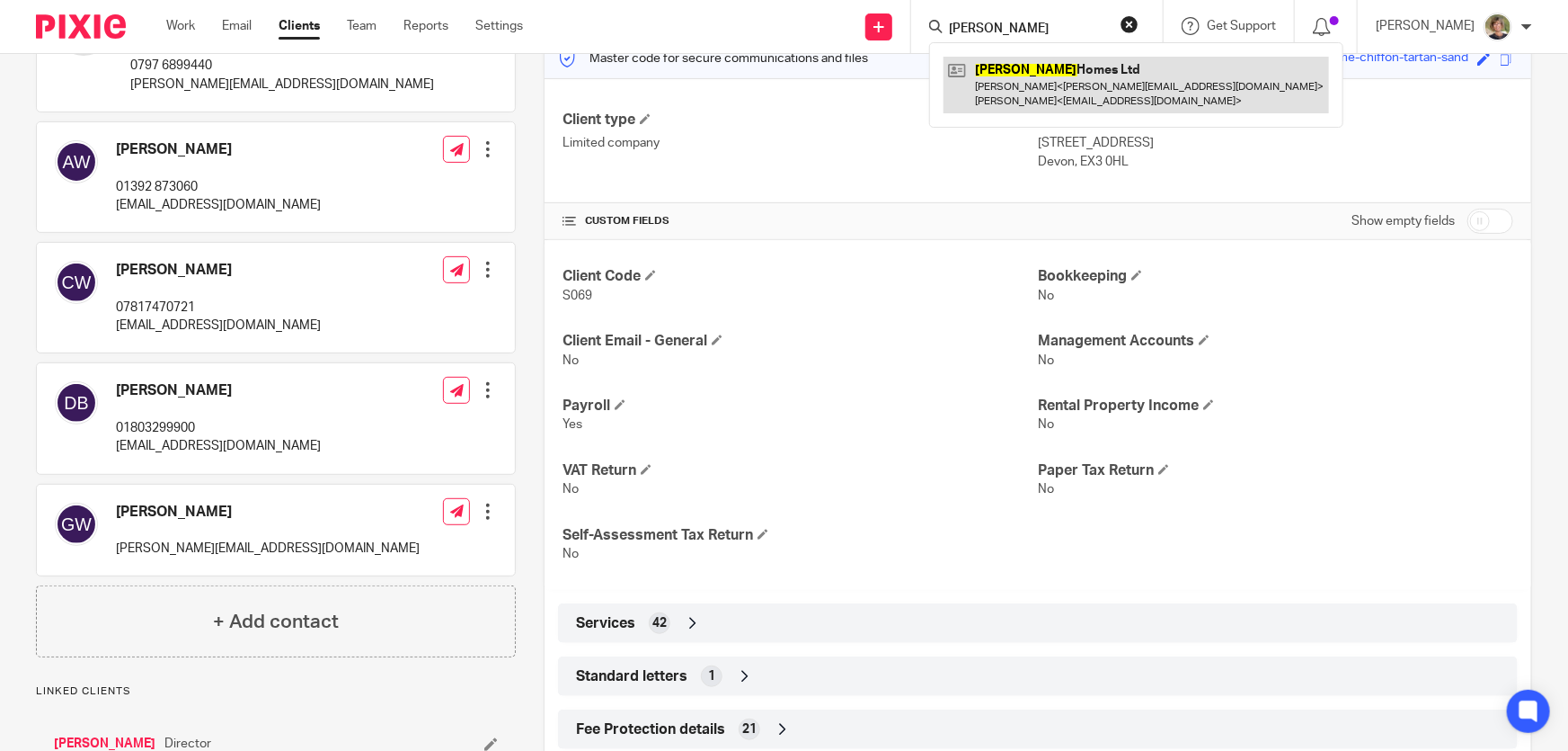
type input "Taufer"
click at [1092, 71] on link at bounding box center [1136, 83] width 386 height 55
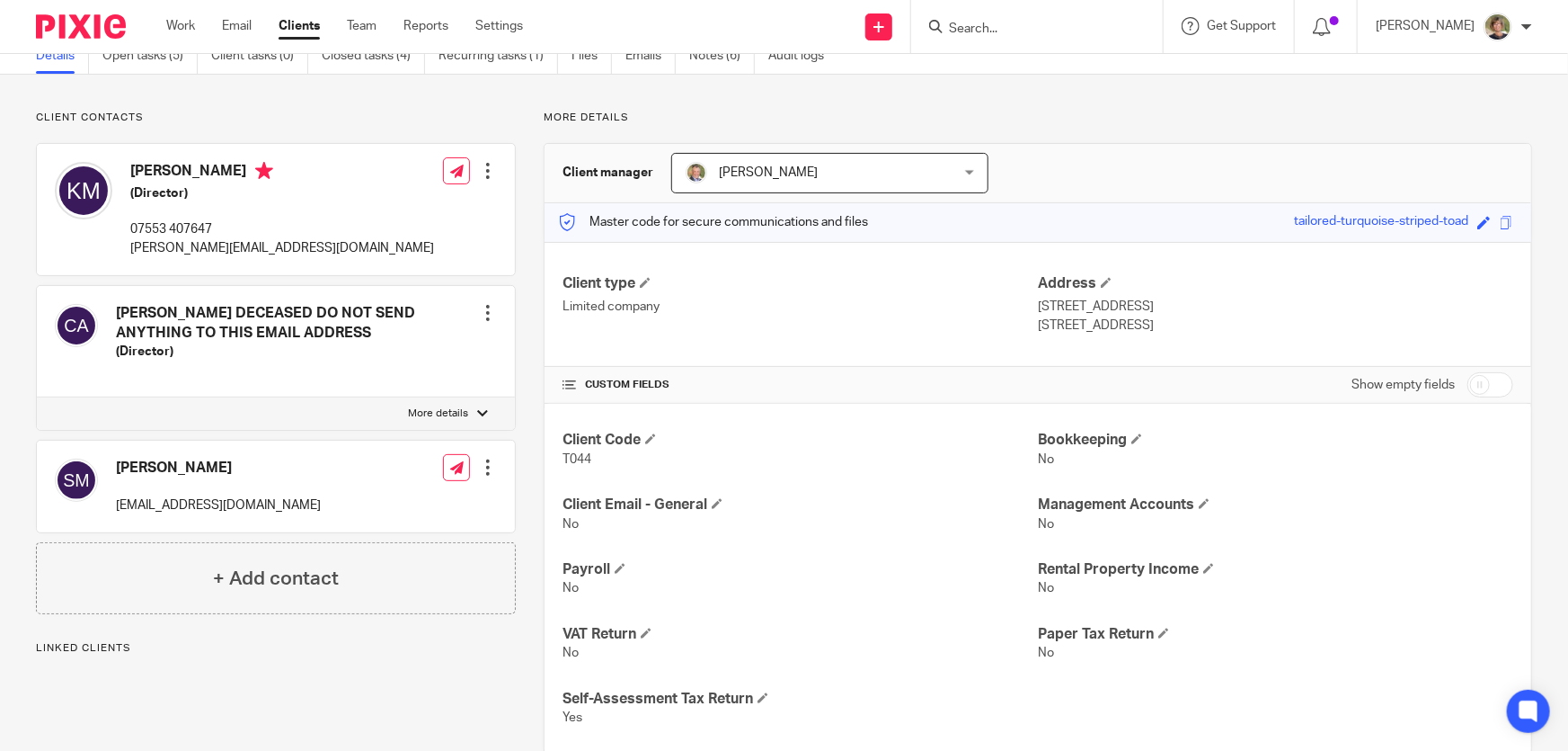
scroll to position [245, 0]
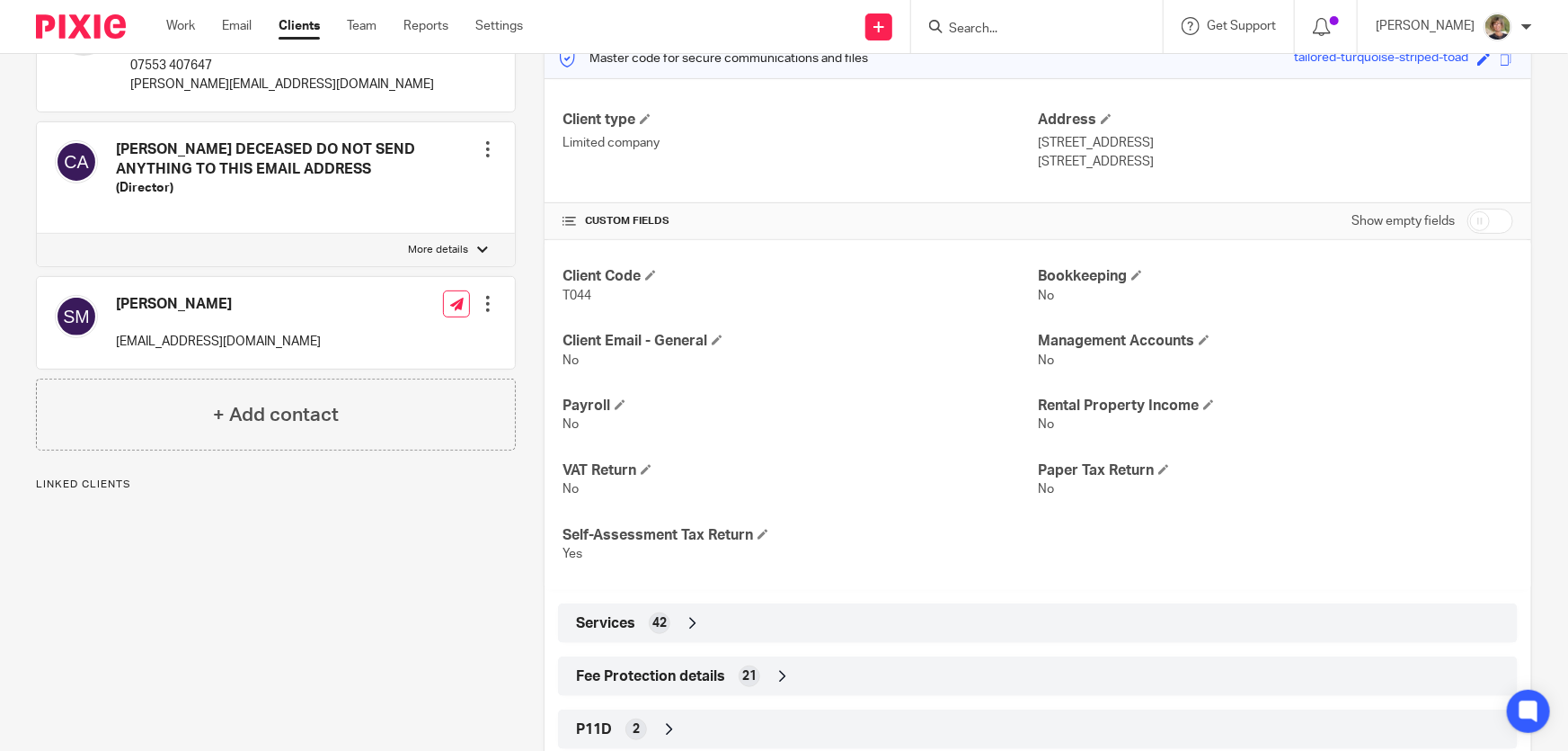
click at [161, 295] on h4 "[PERSON_NAME]" at bounding box center [218, 304] width 205 height 18
click at [479, 299] on div at bounding box center [488, 304] width 18 height 18
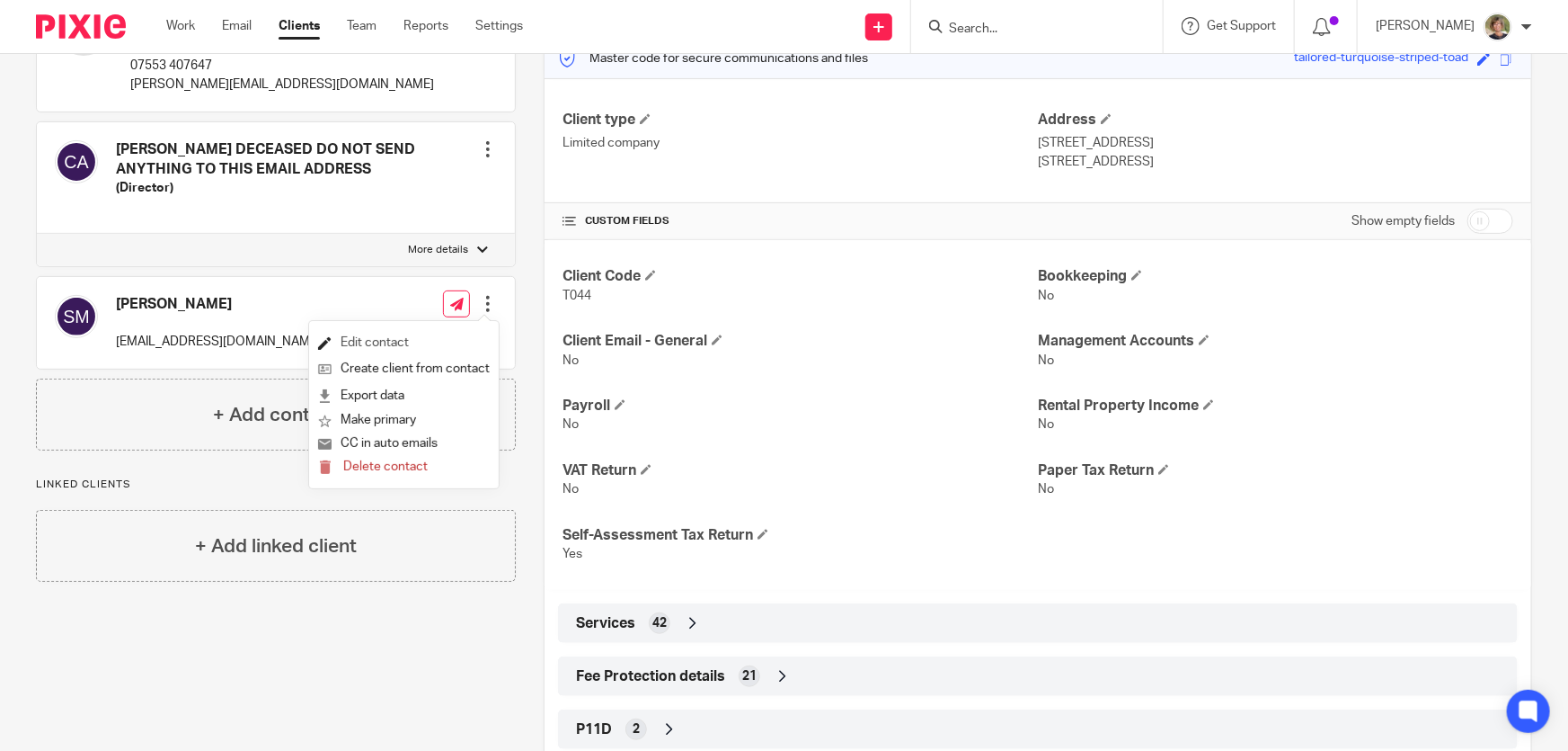
click at [380, 338] on link "Edit contact" at bounding box center [403, 343] width 172 height 26
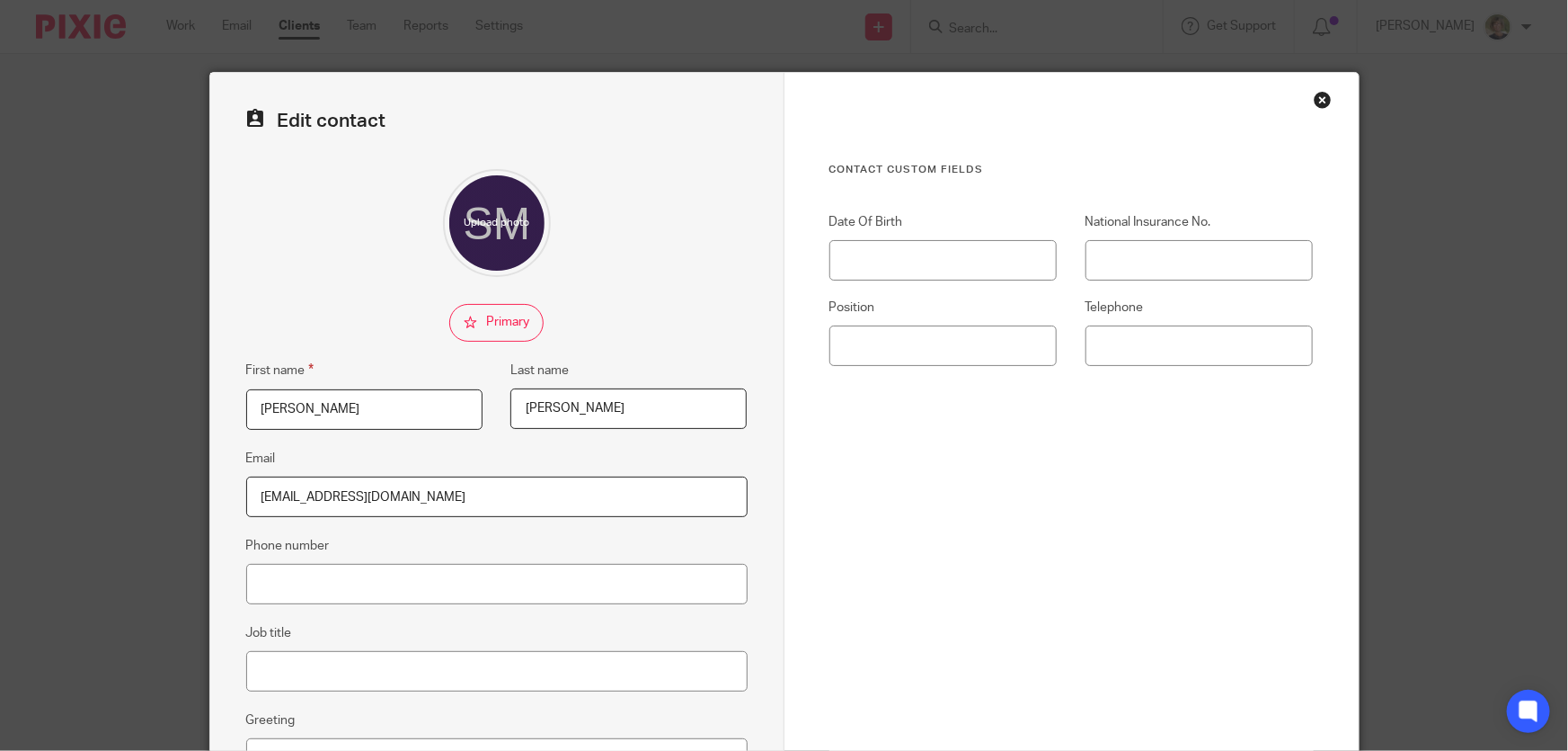
click at [1314, 99] on div "Close this dialog window" at bounding box center [1323, 100] width 18 height 18
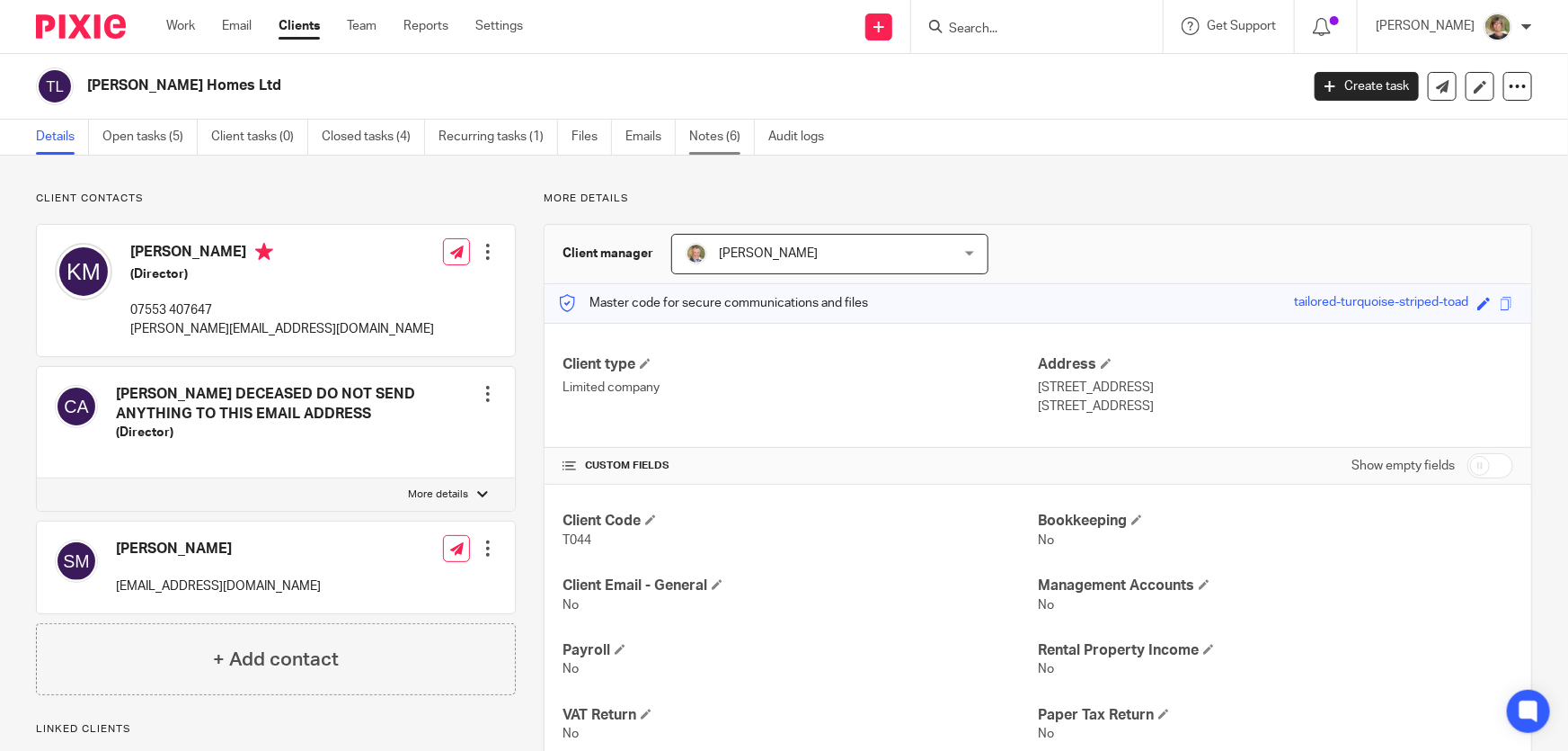
click at [706, 133] on link "Notes (6)" at bounding box center [722, 137] width 66 height 35
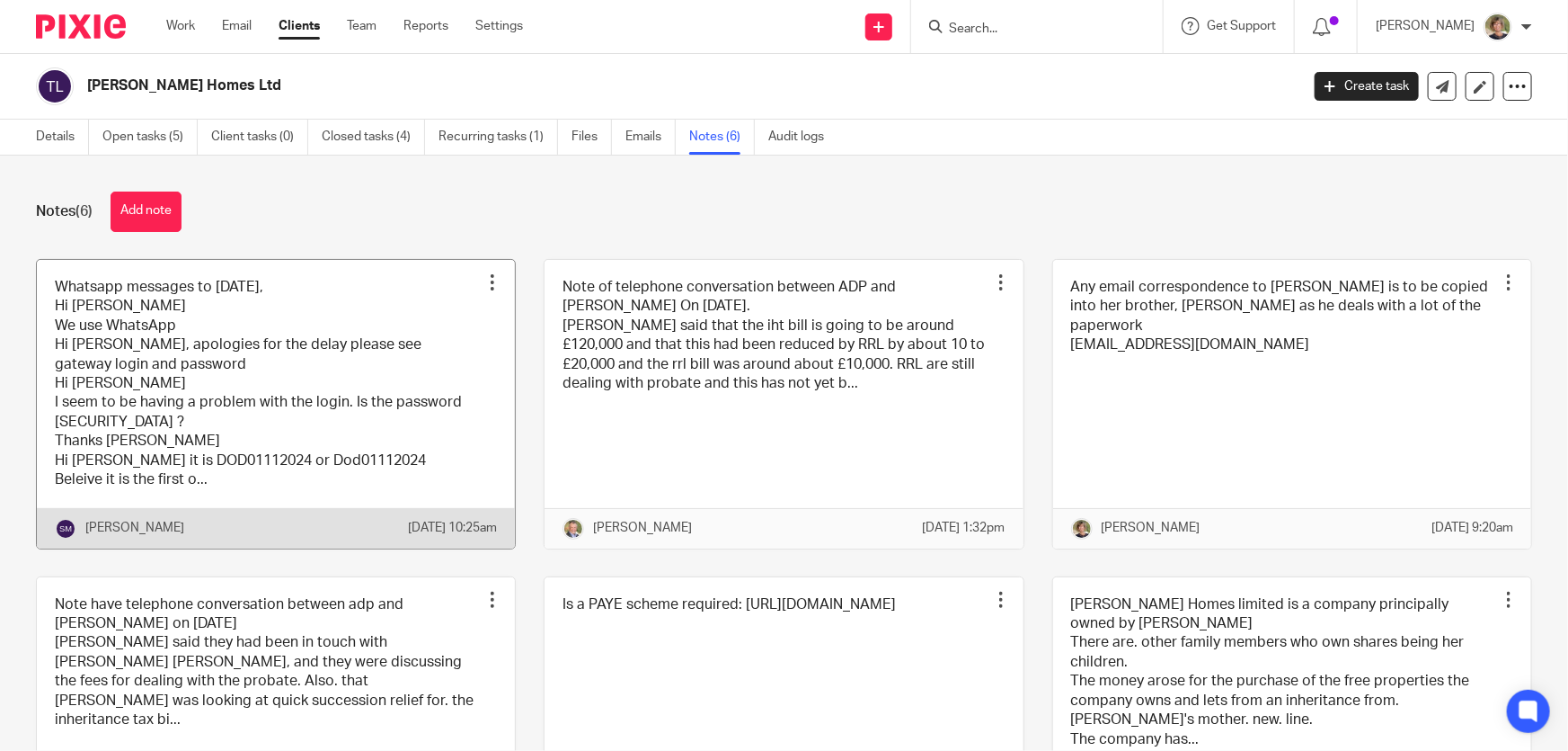
click at [313, 374] on link at bounding box center [275, 405] width 478 height 289
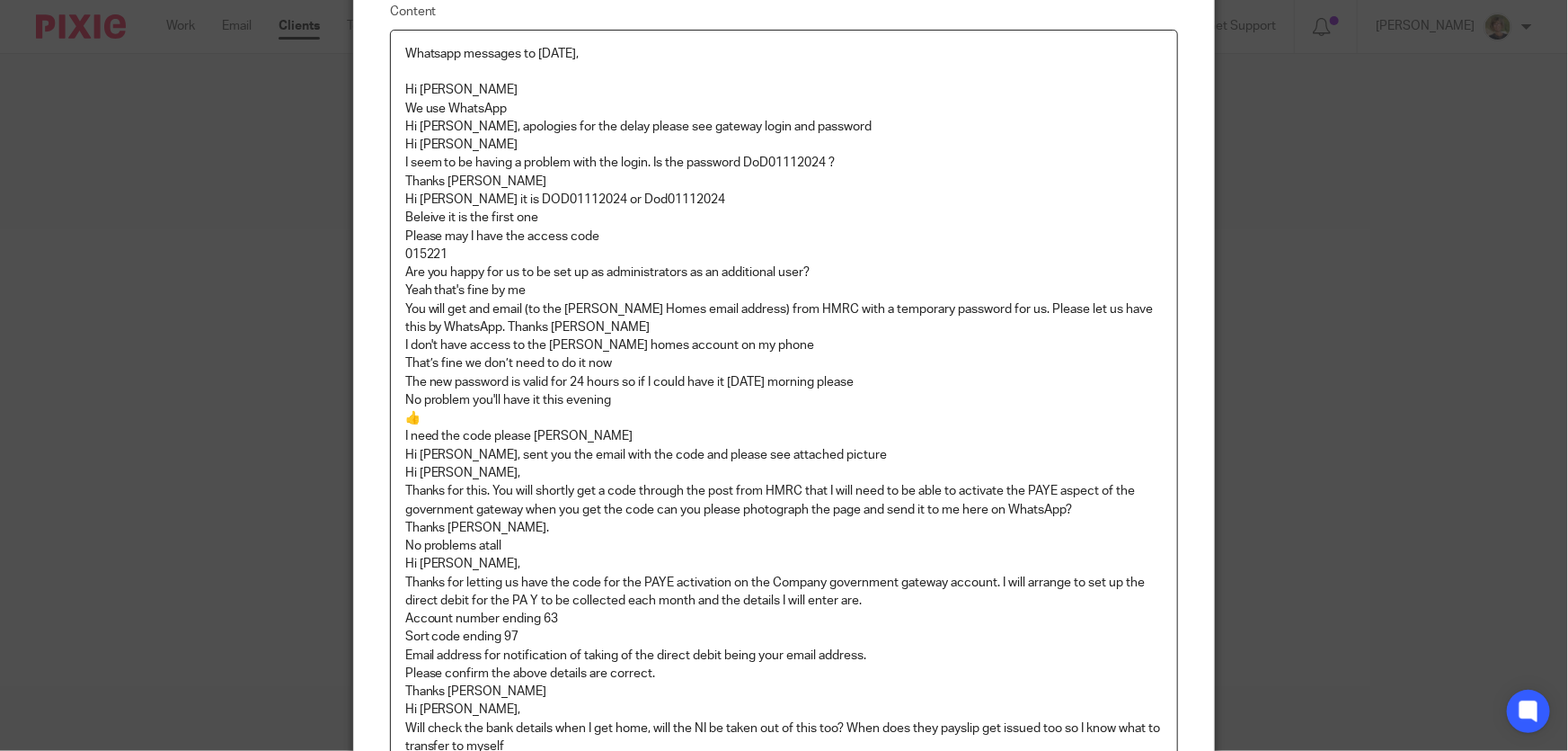
scroll to position [245, 0]
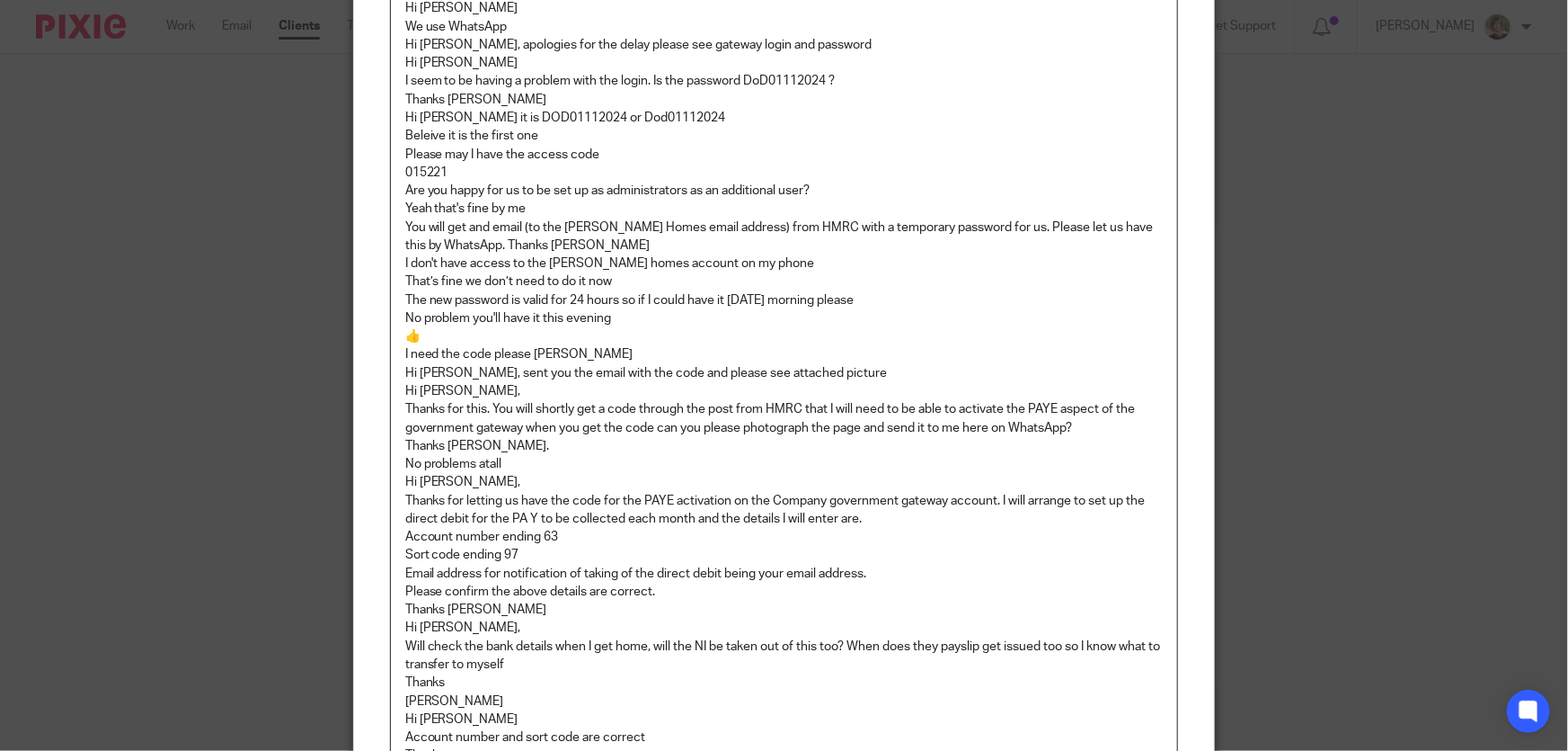
click at [485, 467] on p "No problems atall" at bounding box center [784, 464] width 758 height 18
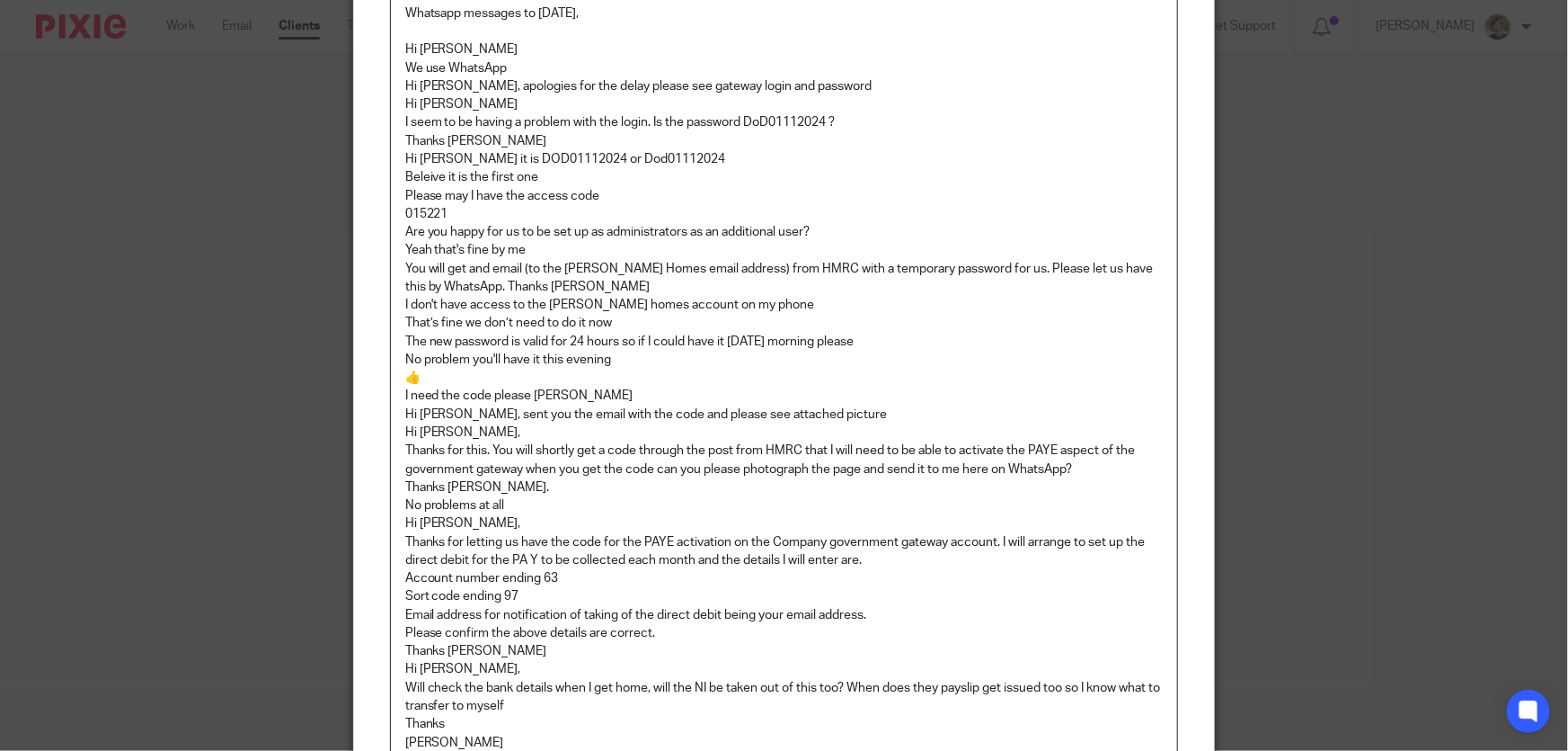
scroll to position [121, 0]
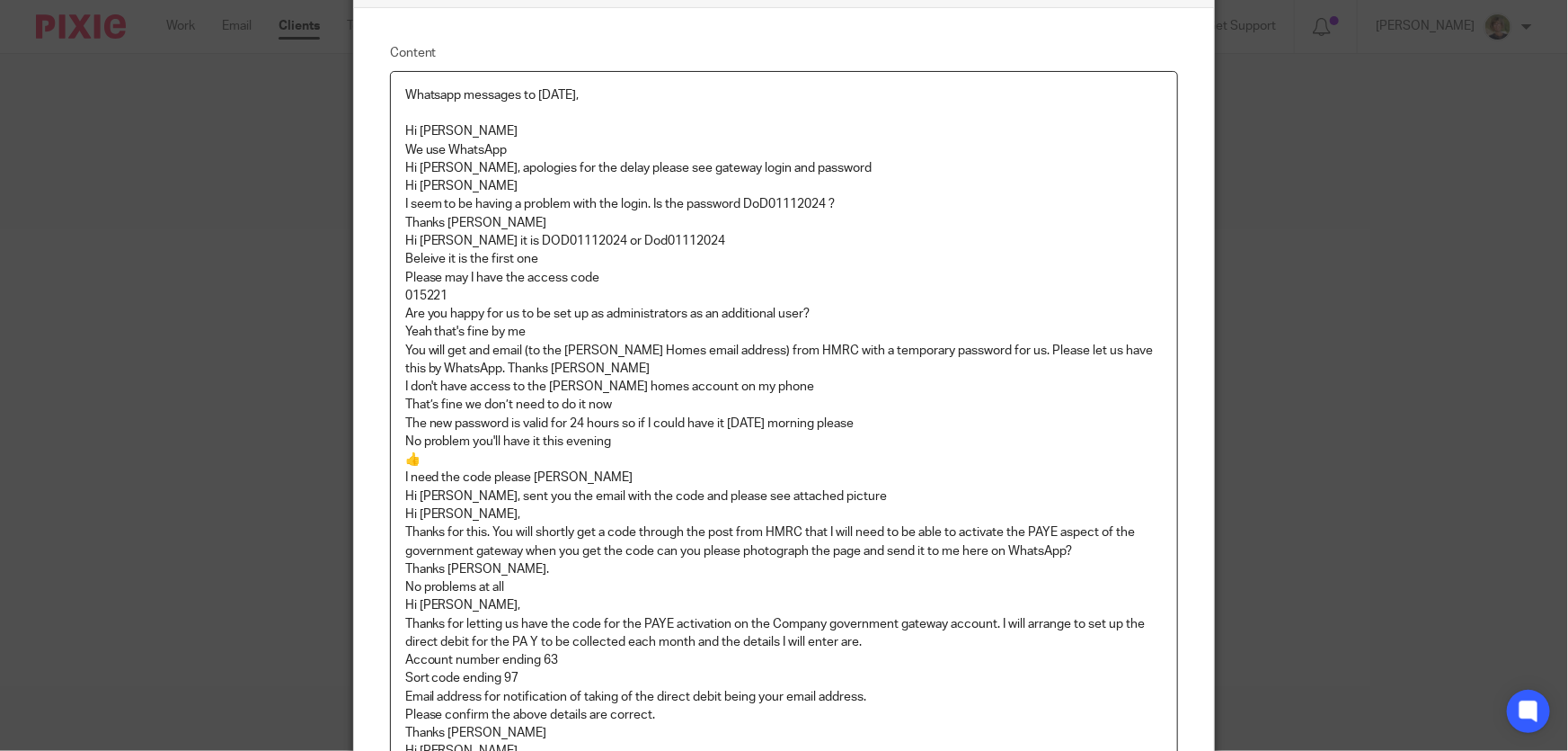
click at [427, 259] on p "Beleive it is the first one" at bounding box center [784, 259] width 758 height 18
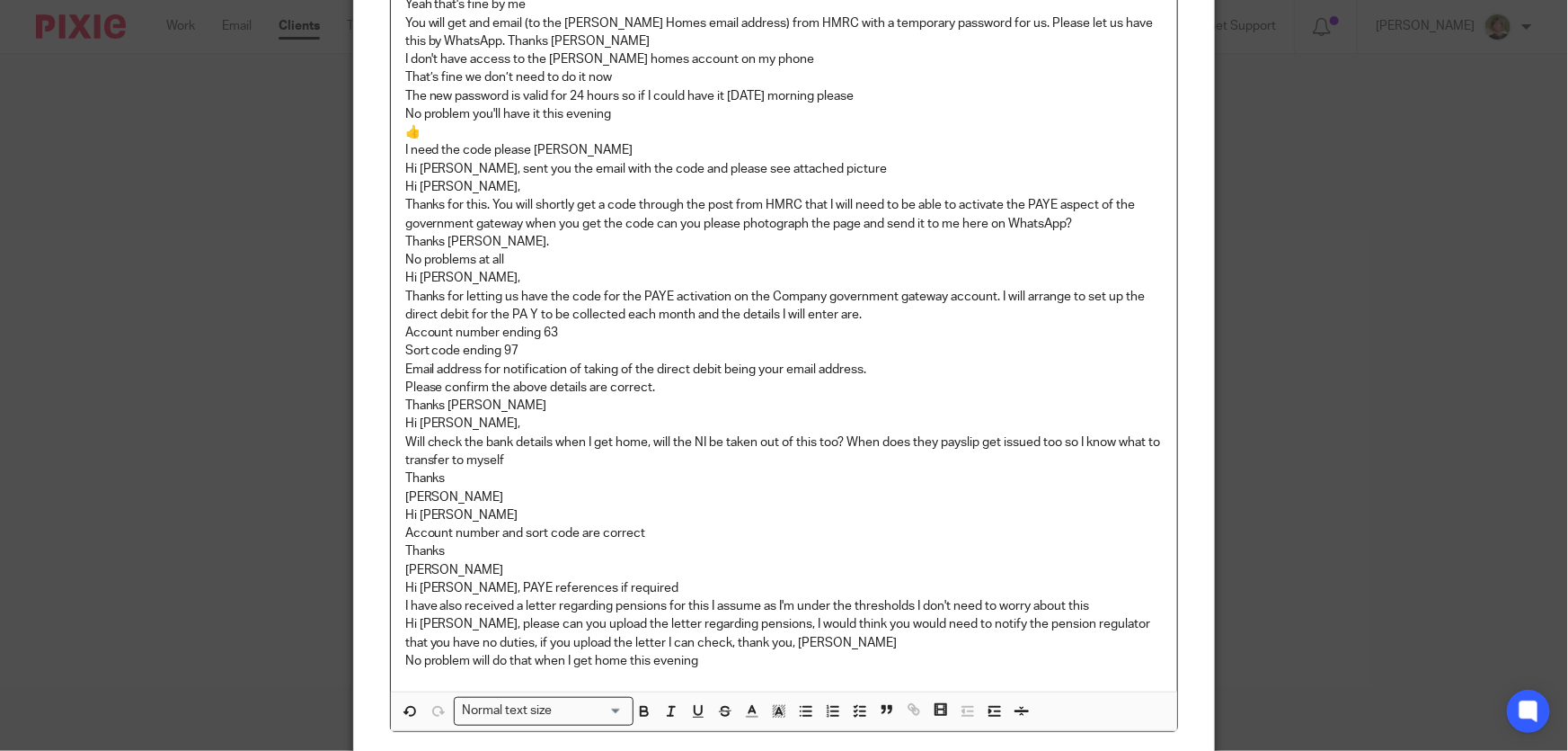
scroll to position [611, 0]
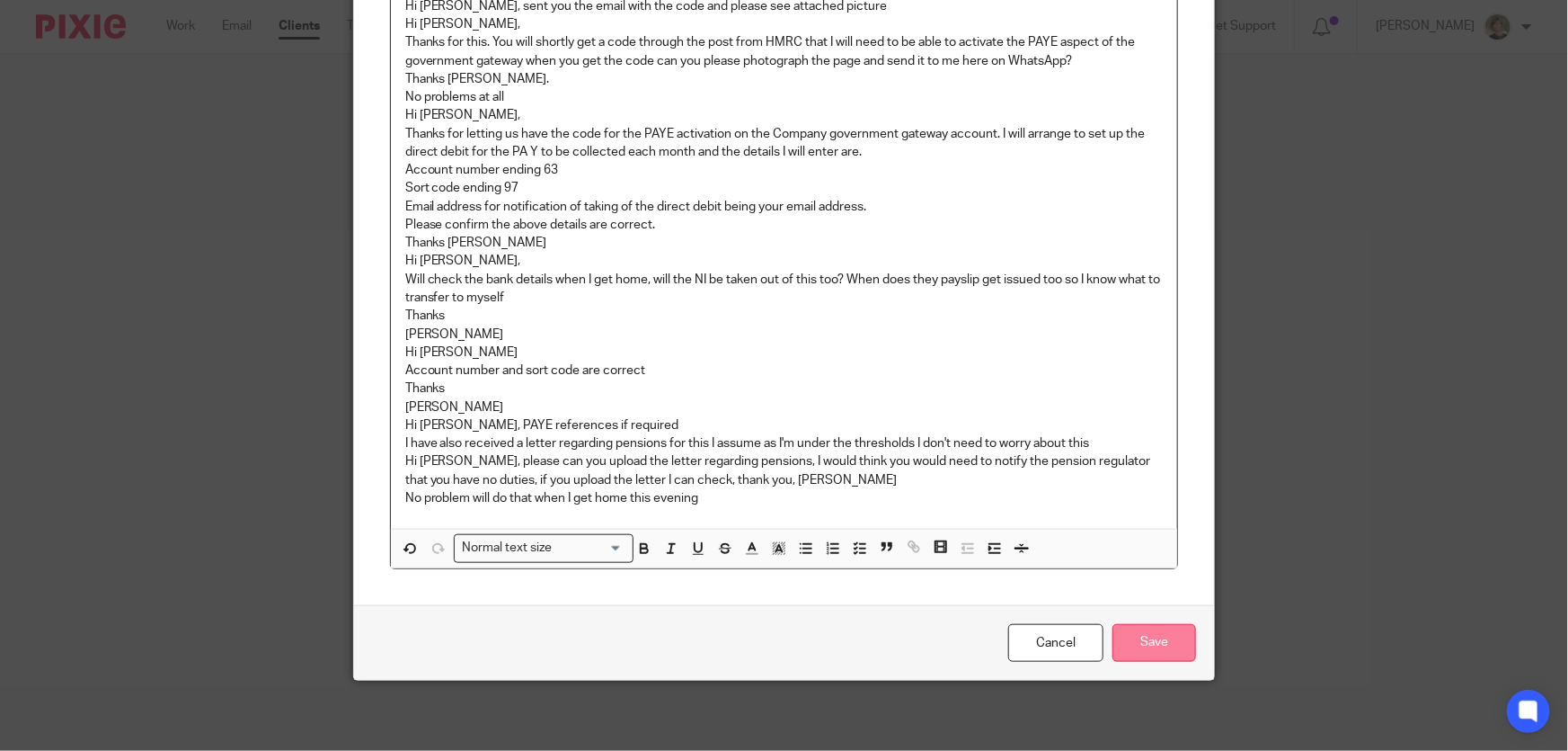
click at [1155, 641] on input "Save" at bounding box center [1154, 643] width 83 height 39
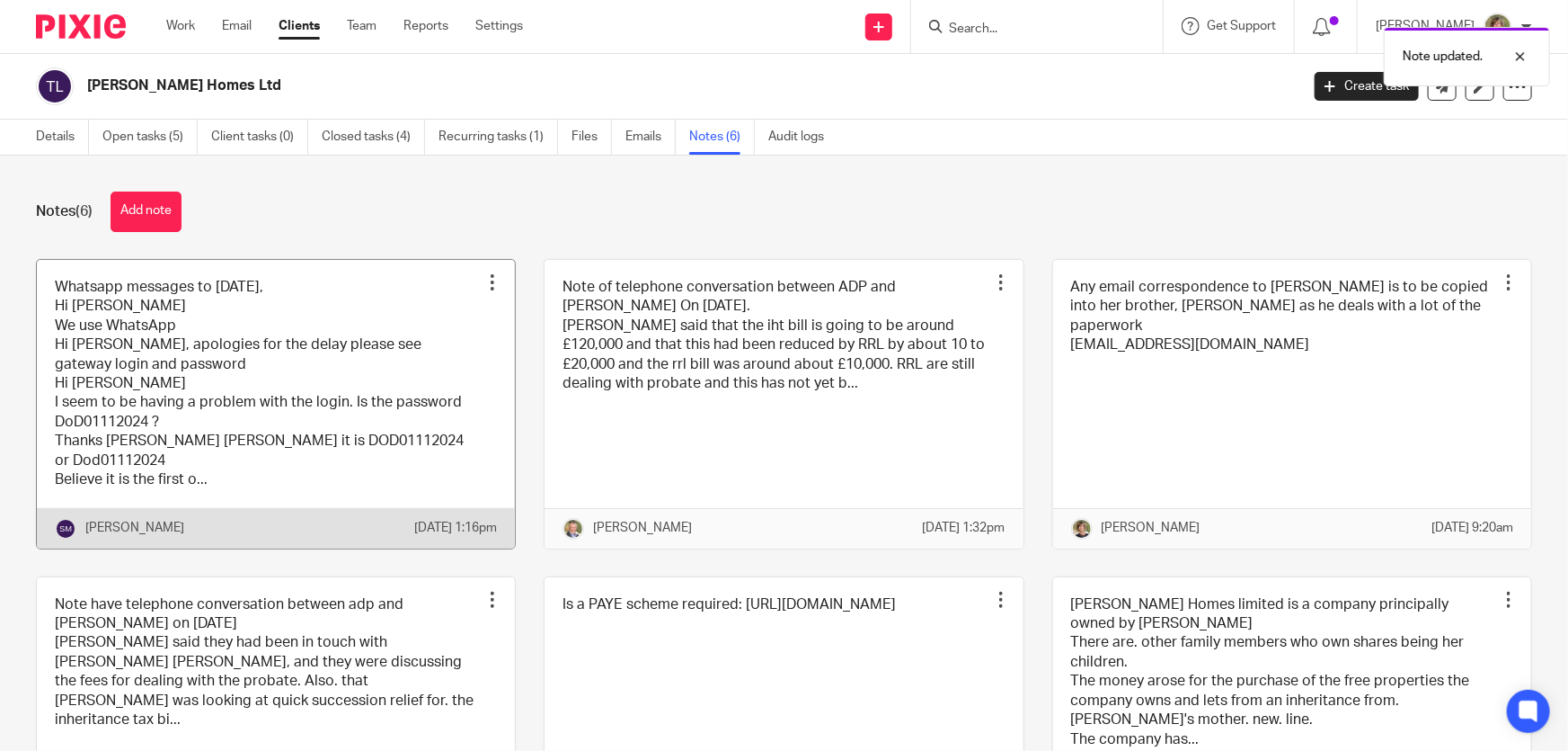
scroll to position [157, 0]
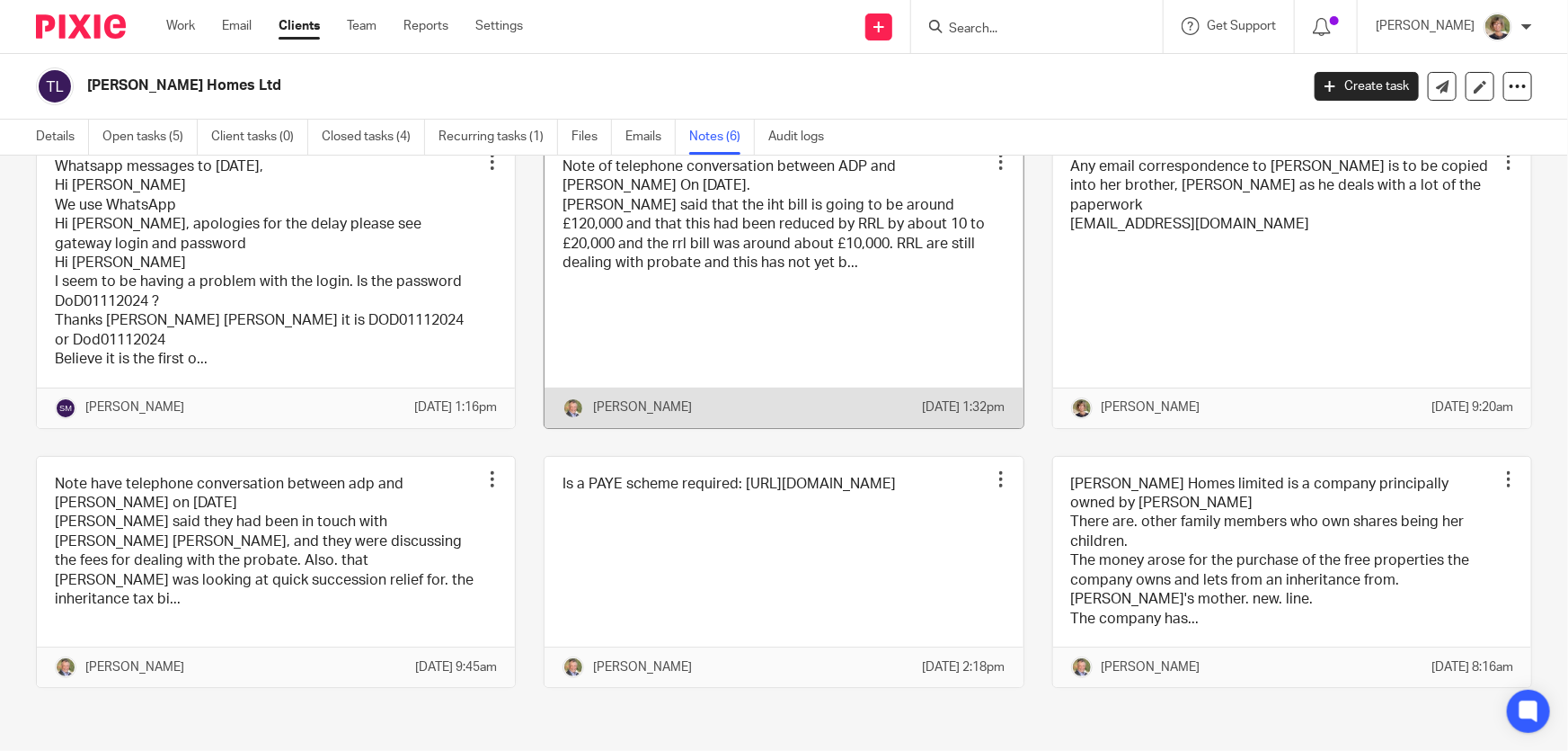
click at [740, 325] on link at bounding box center [784, 284] width 478 height 289
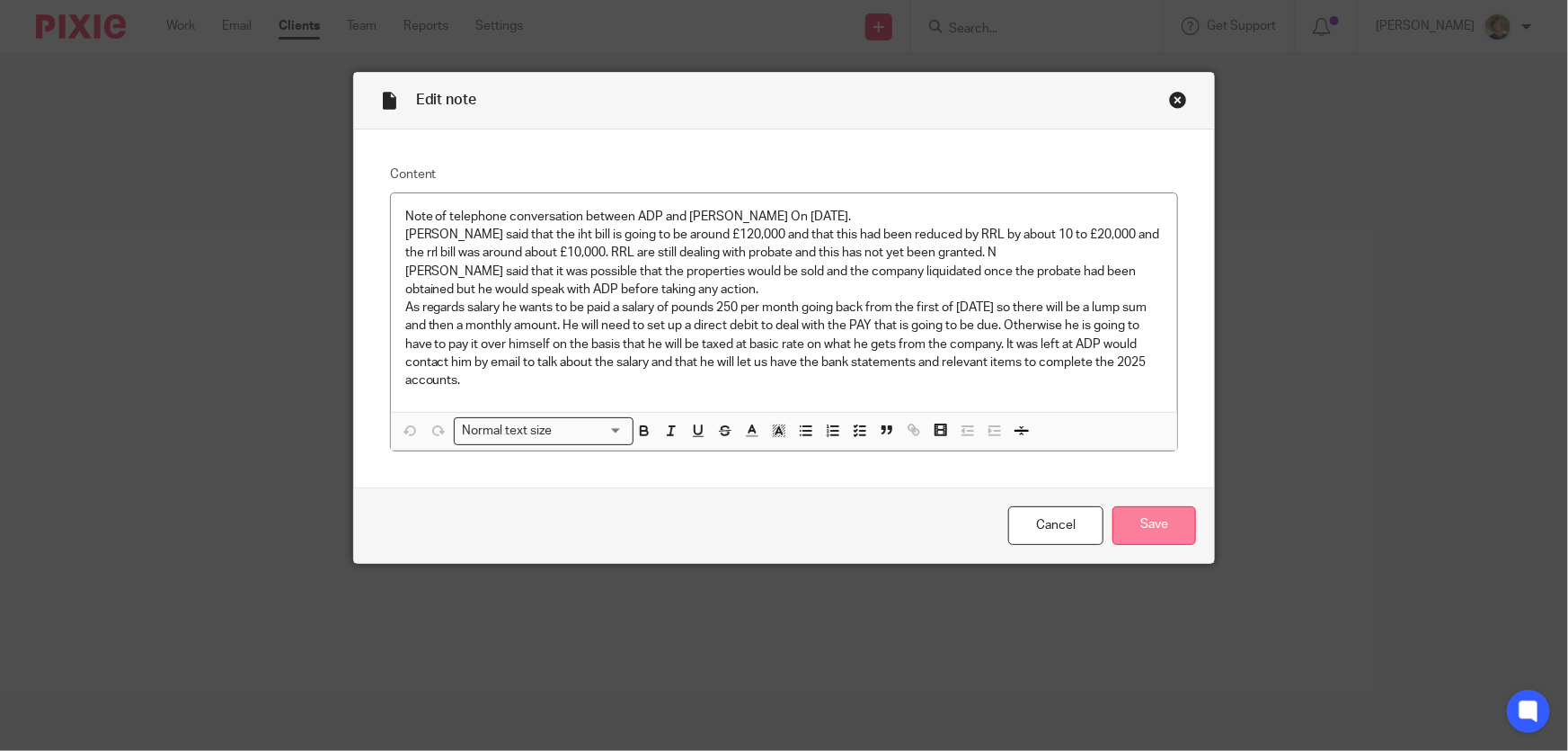
click at [1143, 527] on input "Save" at bounding box center [1154, 526] width 83 height 39
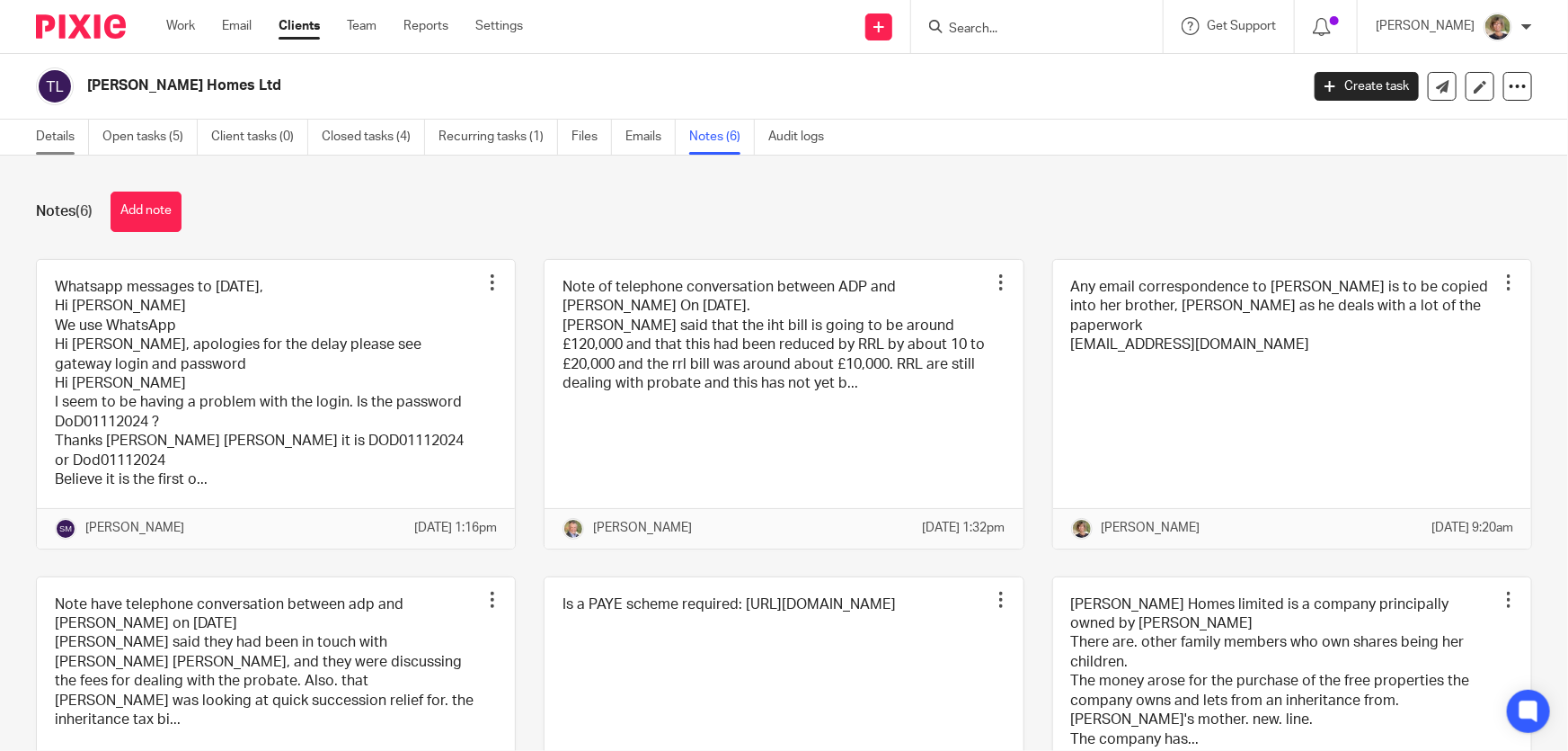
click at [57, 136] on link "Details" at bounding box center [62, 137] width 53 height 35
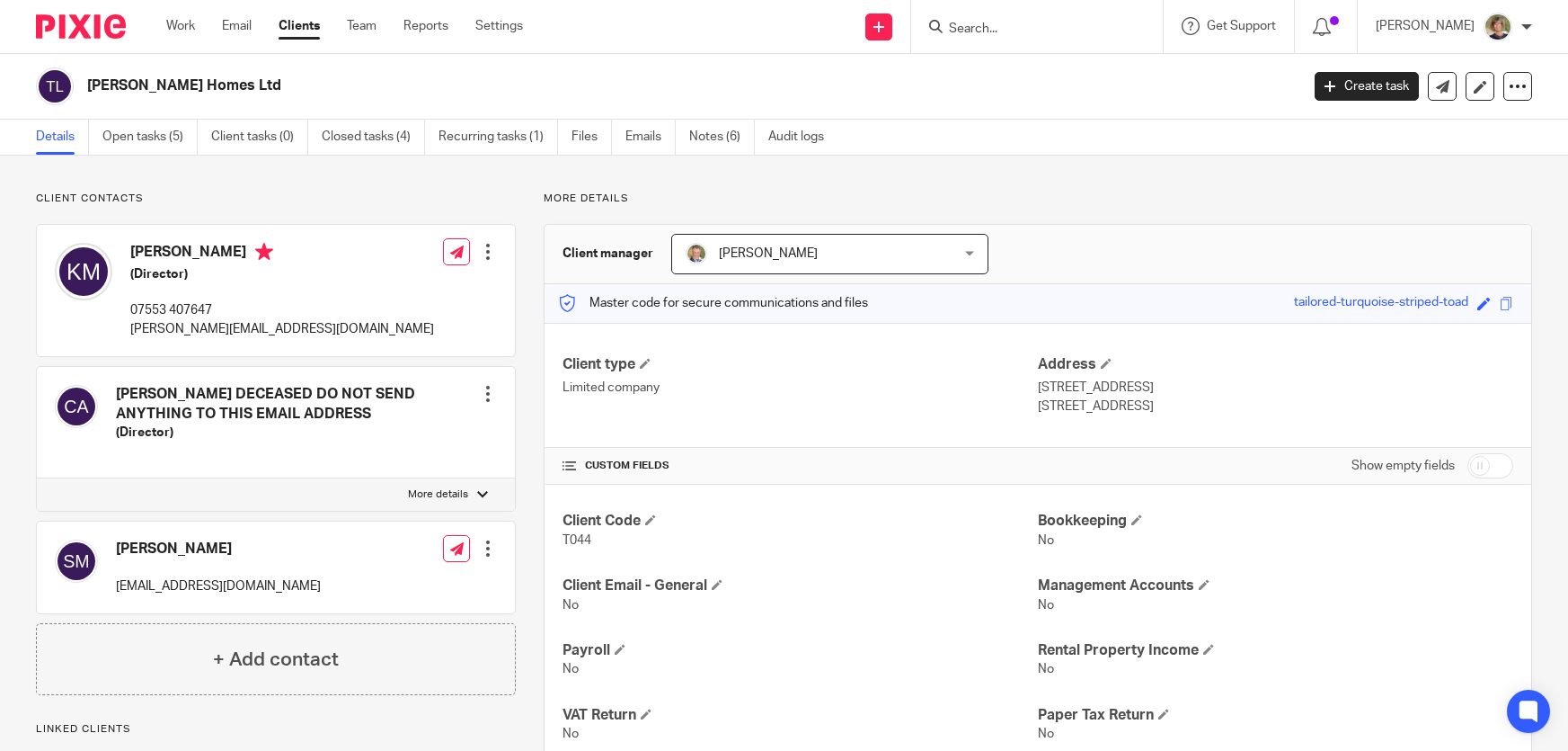
click at [1042, 28] on input "Search" at bounding box center [1028, 29] width 162 height 16
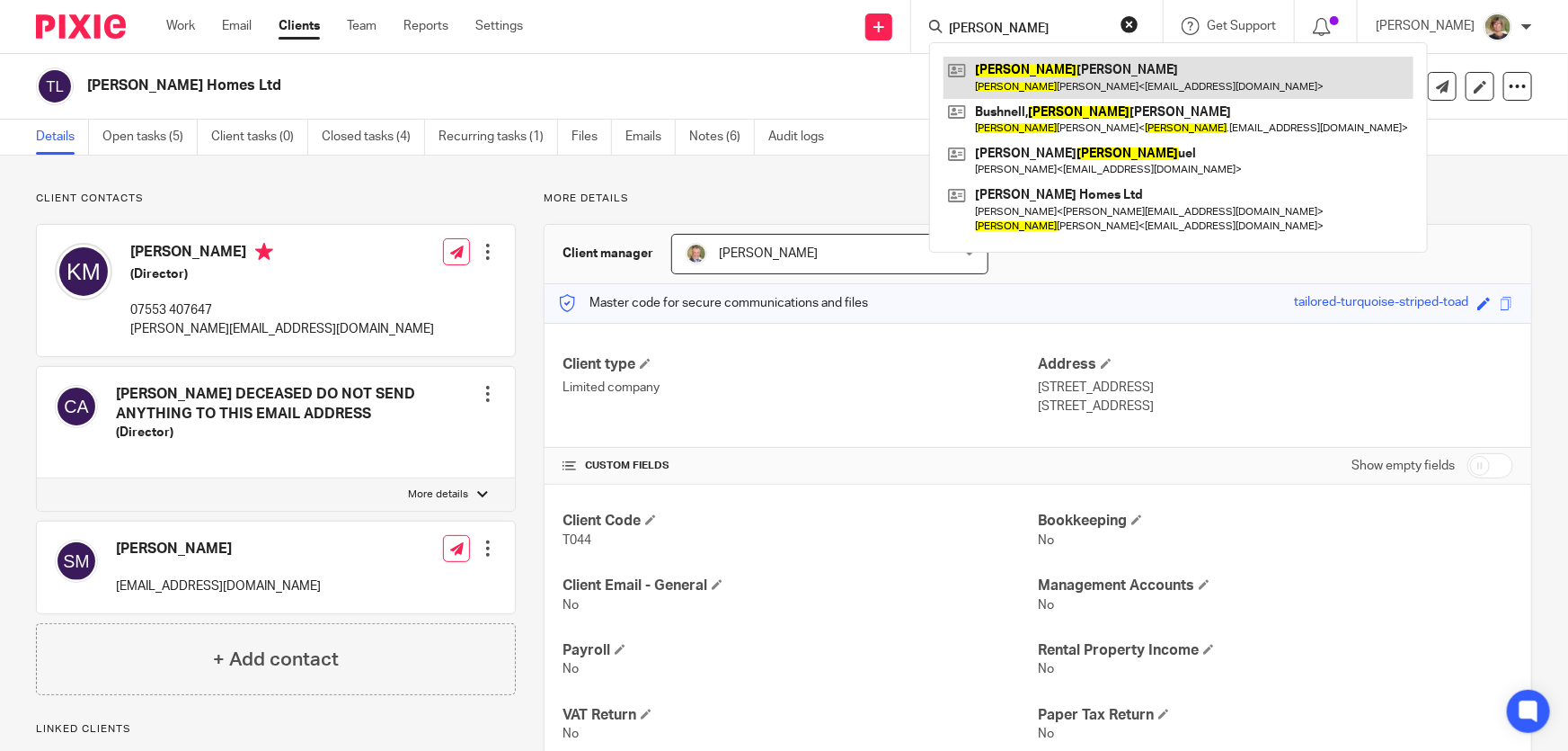
type input "sam"
click at [1042, 72] on link at bounding box center [1178, 77] width 470 height 42
